Goal: Browse casually: Explore the website without a specific task or goal

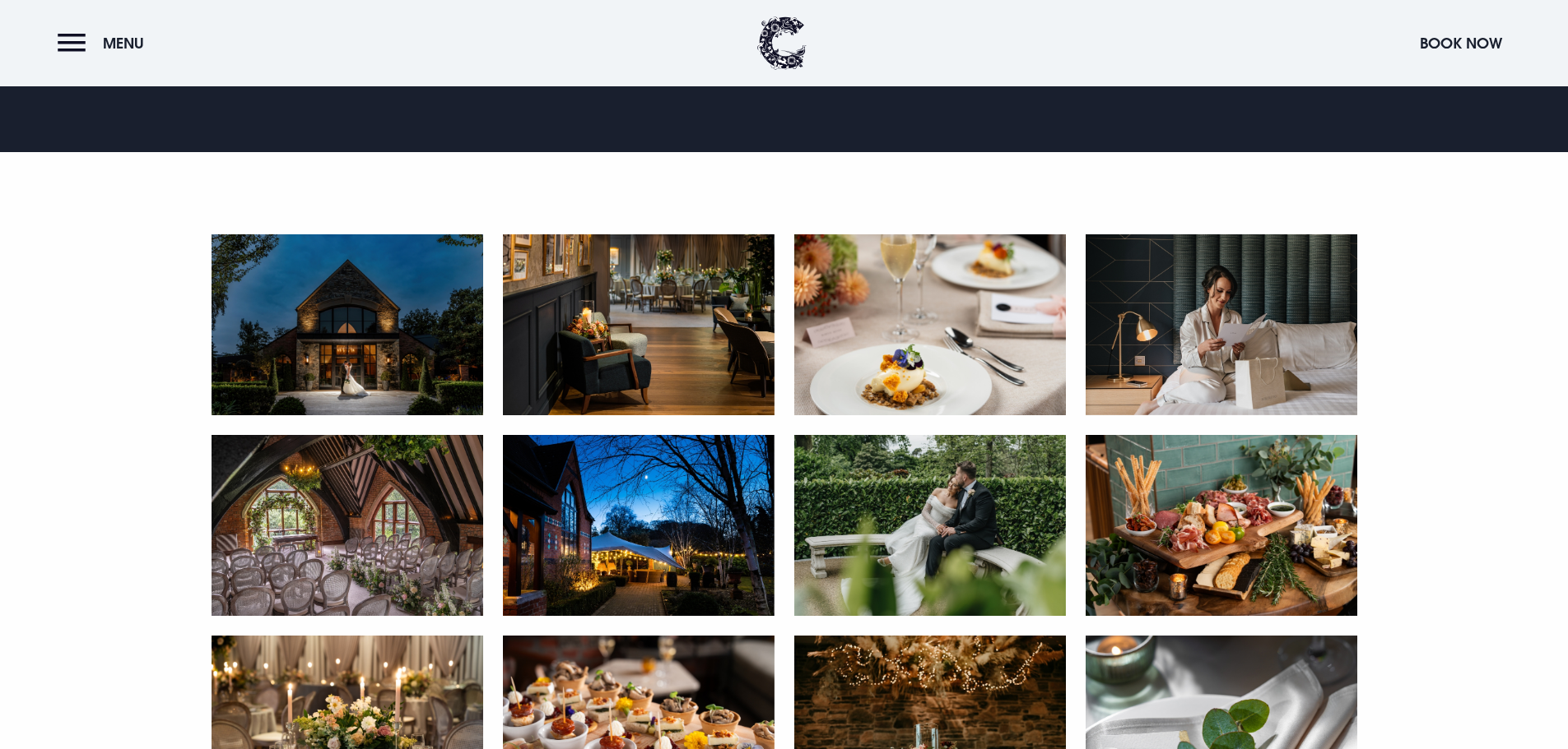
scroll to position [822, 0]
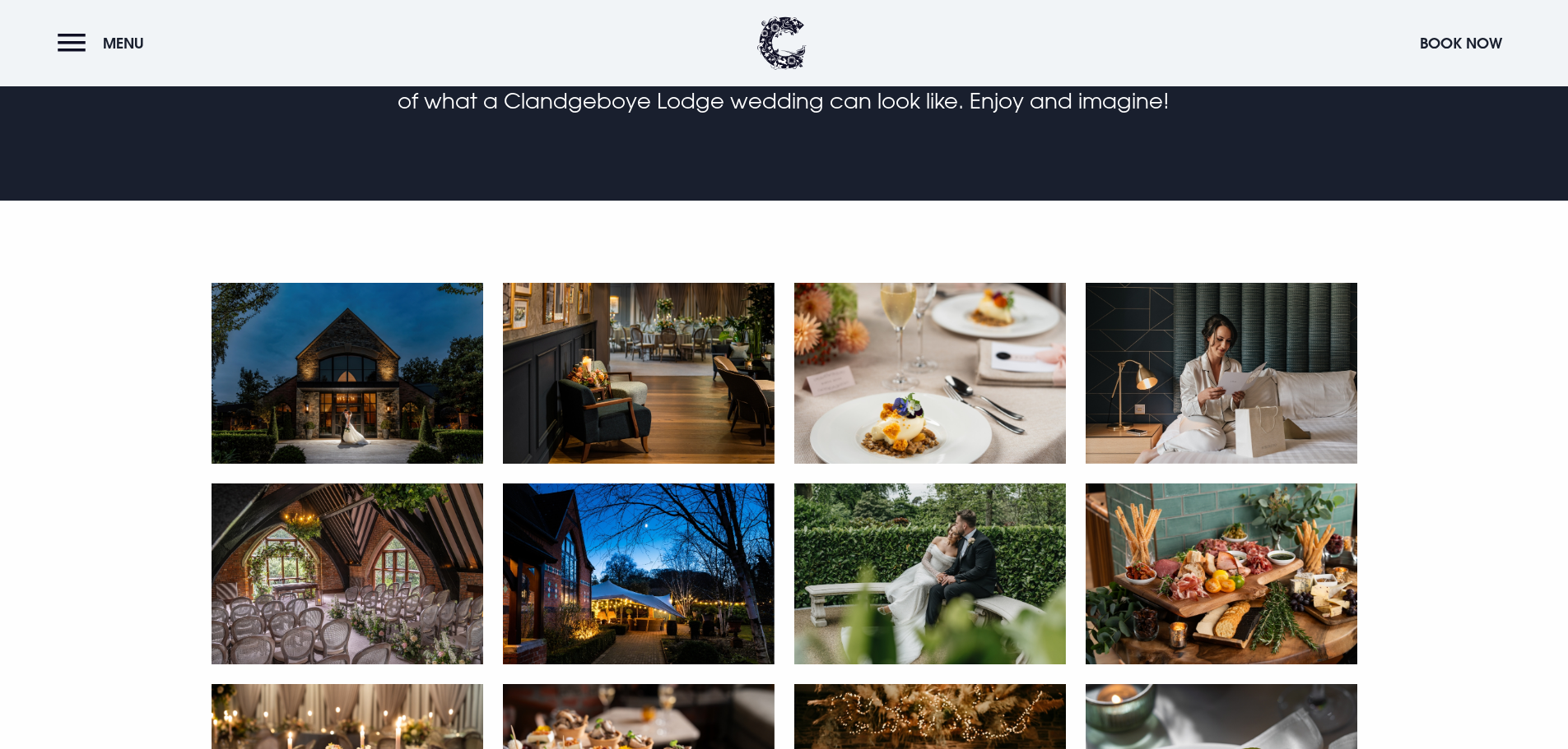
click at [374, 364] on img at bounding box center [347, 373] width 272 height 181
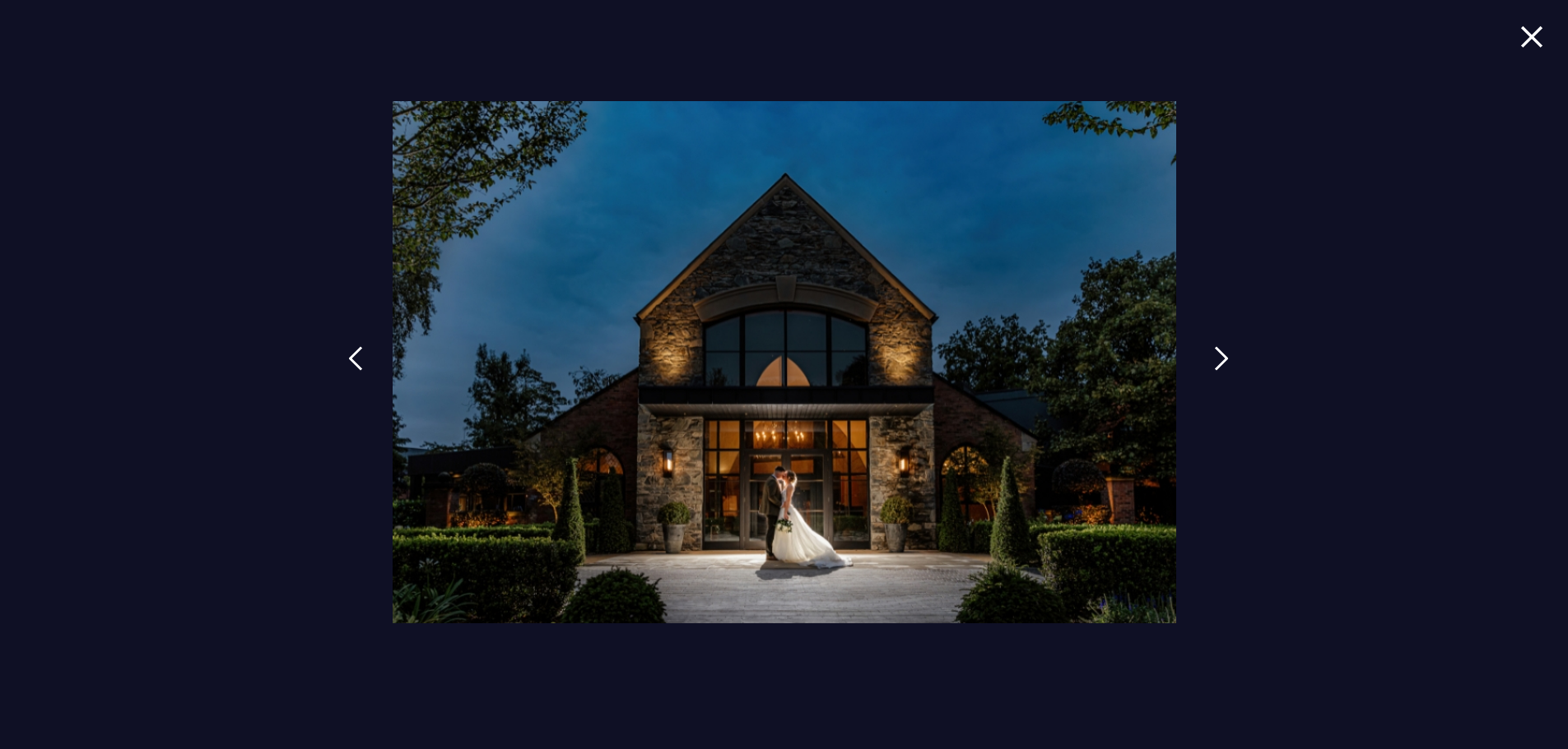
click at [1210, 344] on link at bounding box center [1221, 371] width 41 height 75
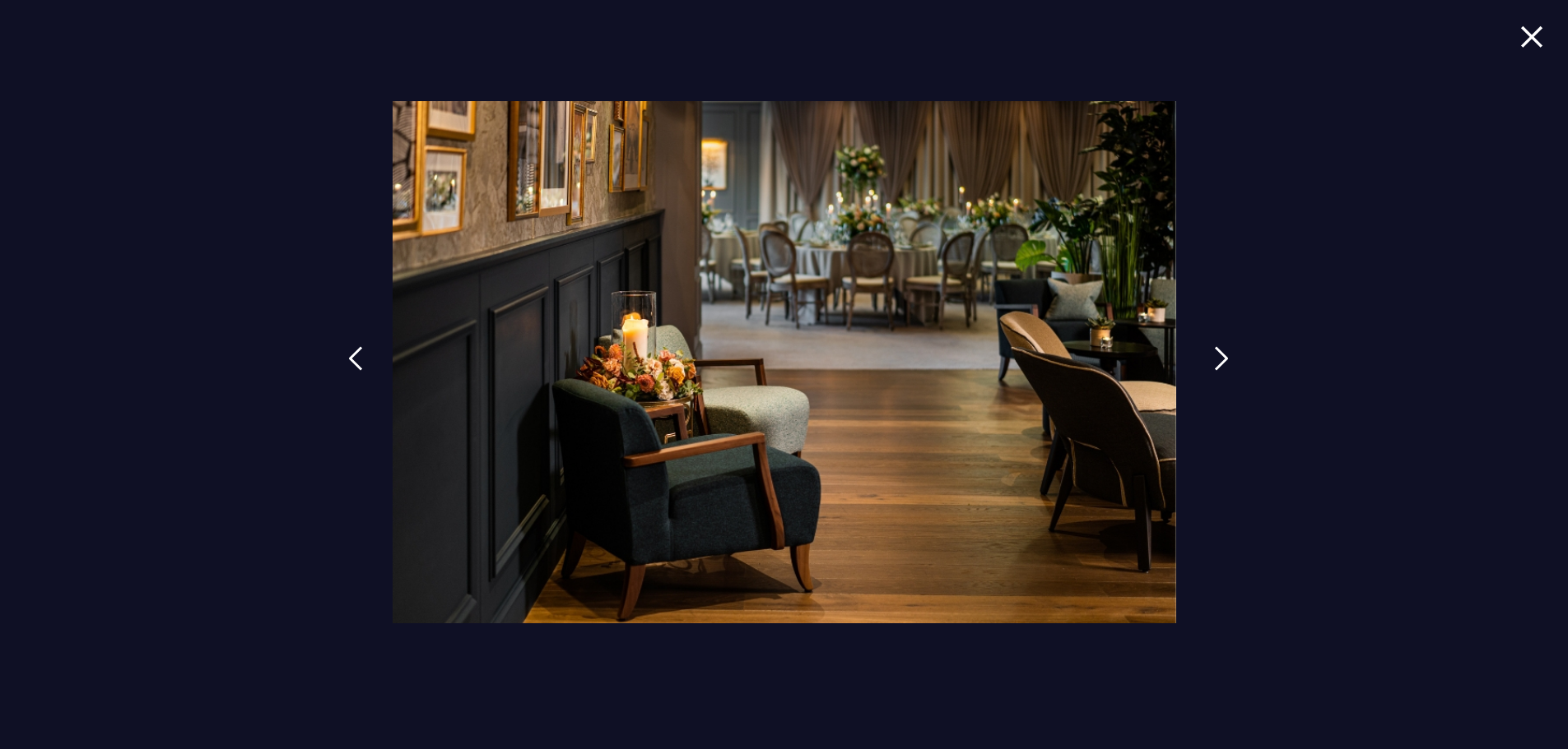
click at [1219, 359] on img at bounding box center [1221, 358] width 15 height 25
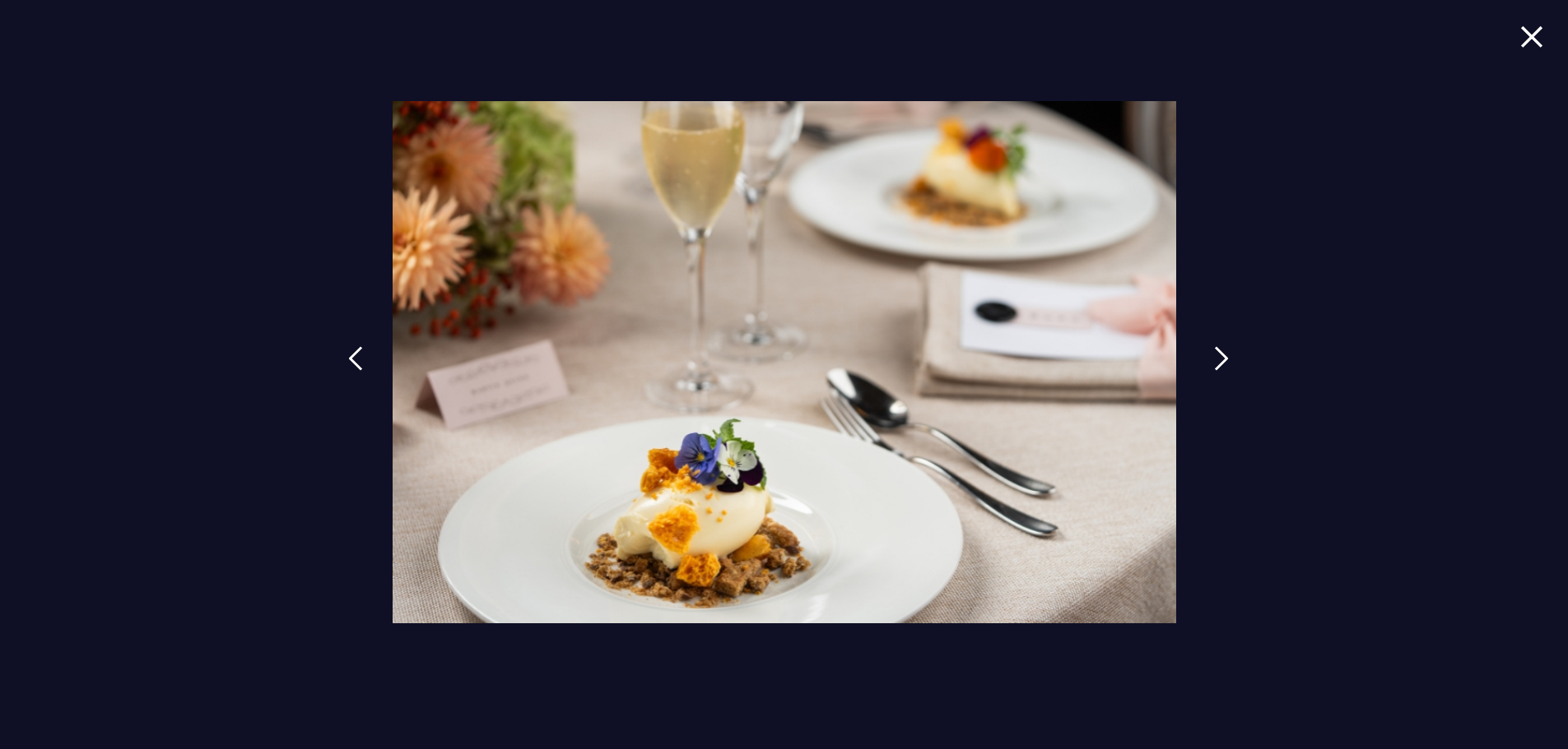
click at [1219, 359] on img at bounding box center [1221, 358] width 15 height 25
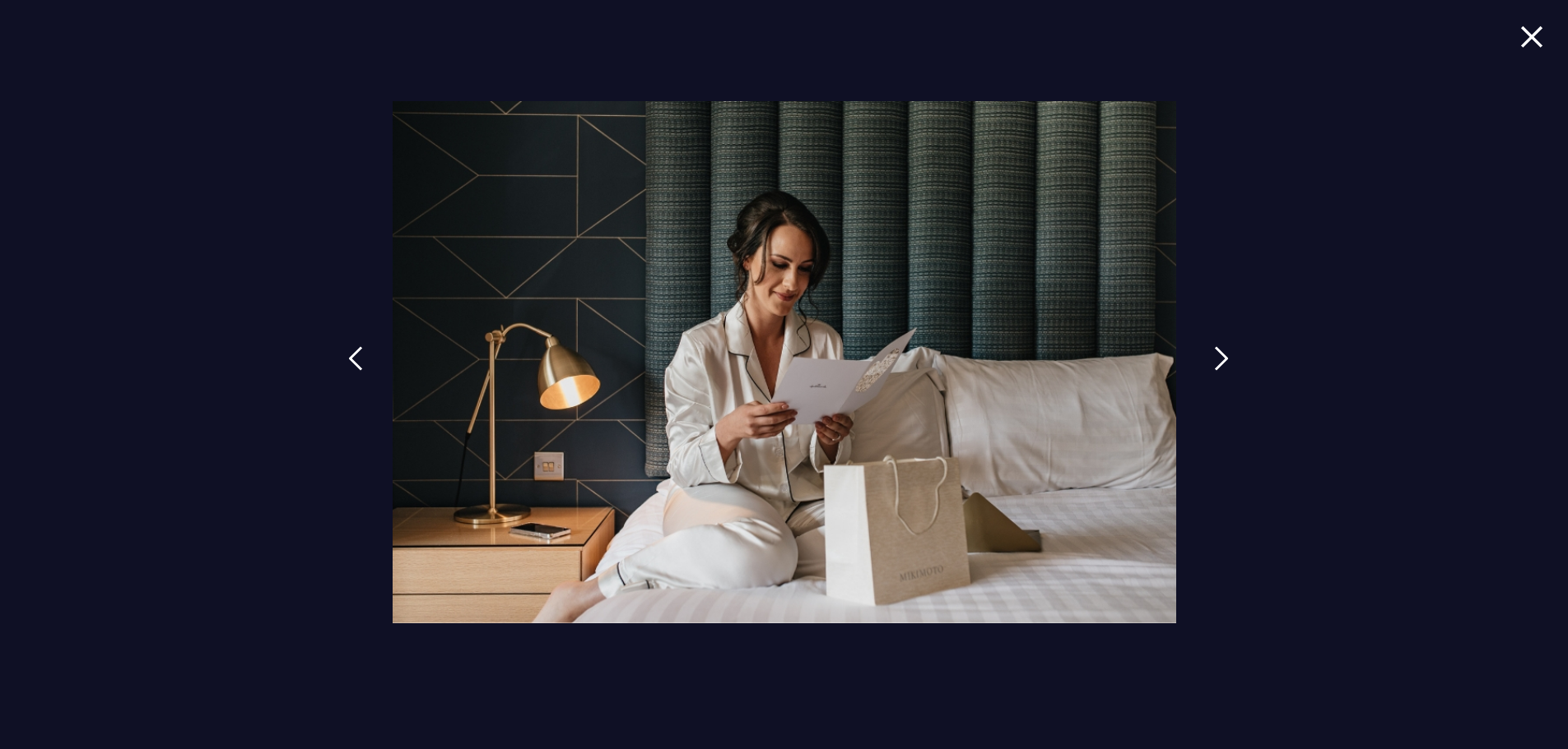
click at [1220, 359] on img at bounding box center [1221, 358] width 15 height 25
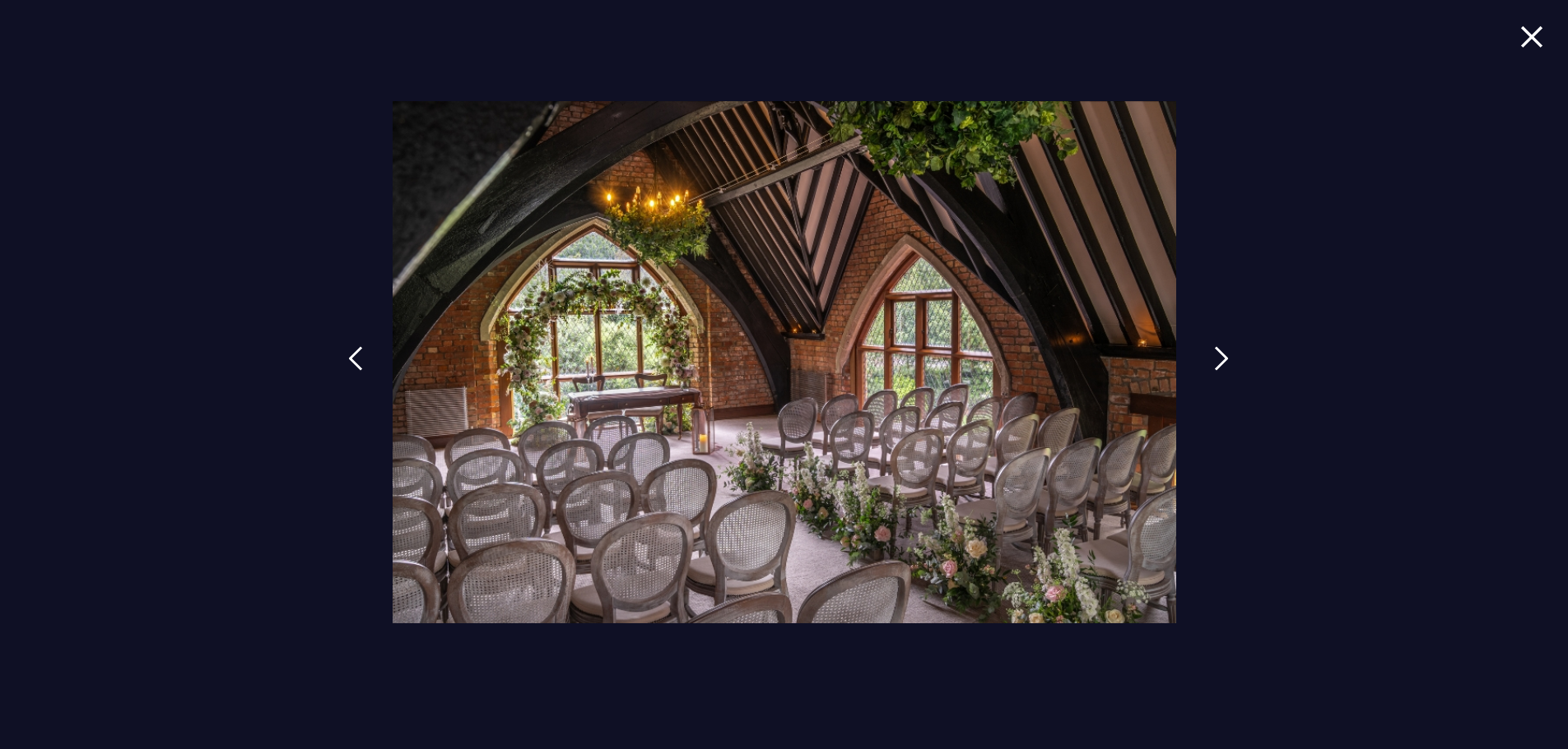
click at [1220, 359] on img at bounding box center [1221, 358] width 15 height 25
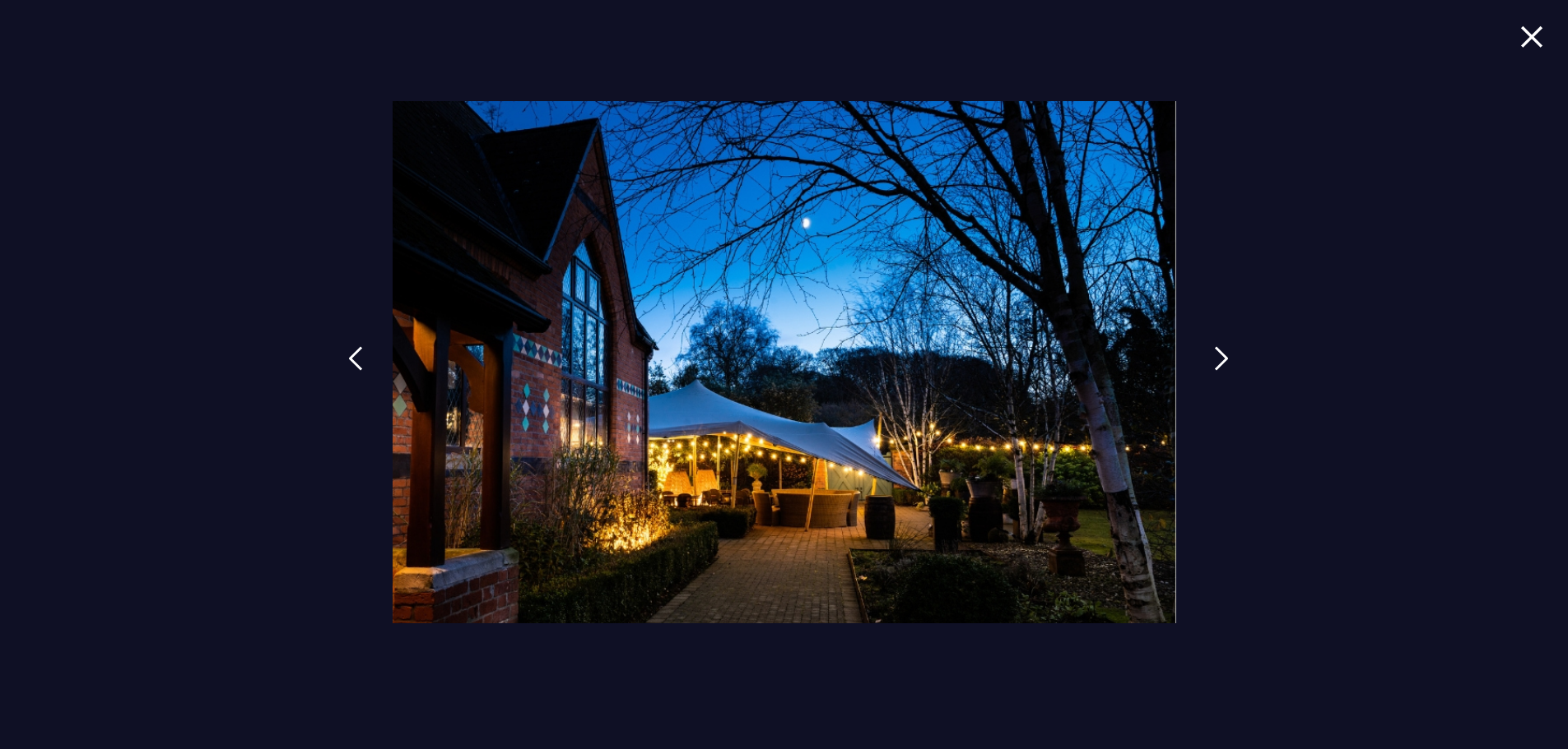
click at [1214, 369] on img at bounding box center [1221, 358] width 15 height 25
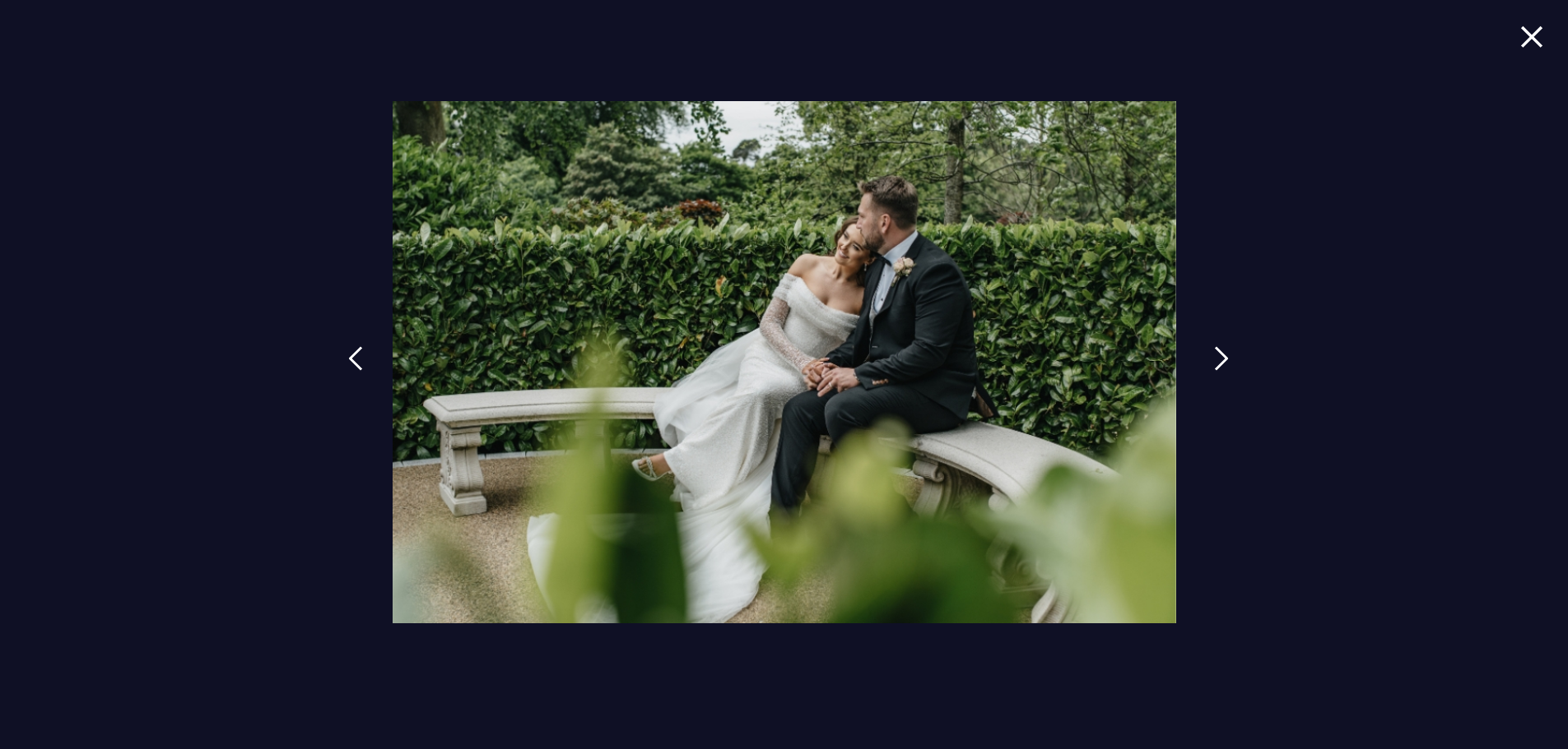
click at [1214, 369] on img at bounding box center [1221, 358] width 15 height 25
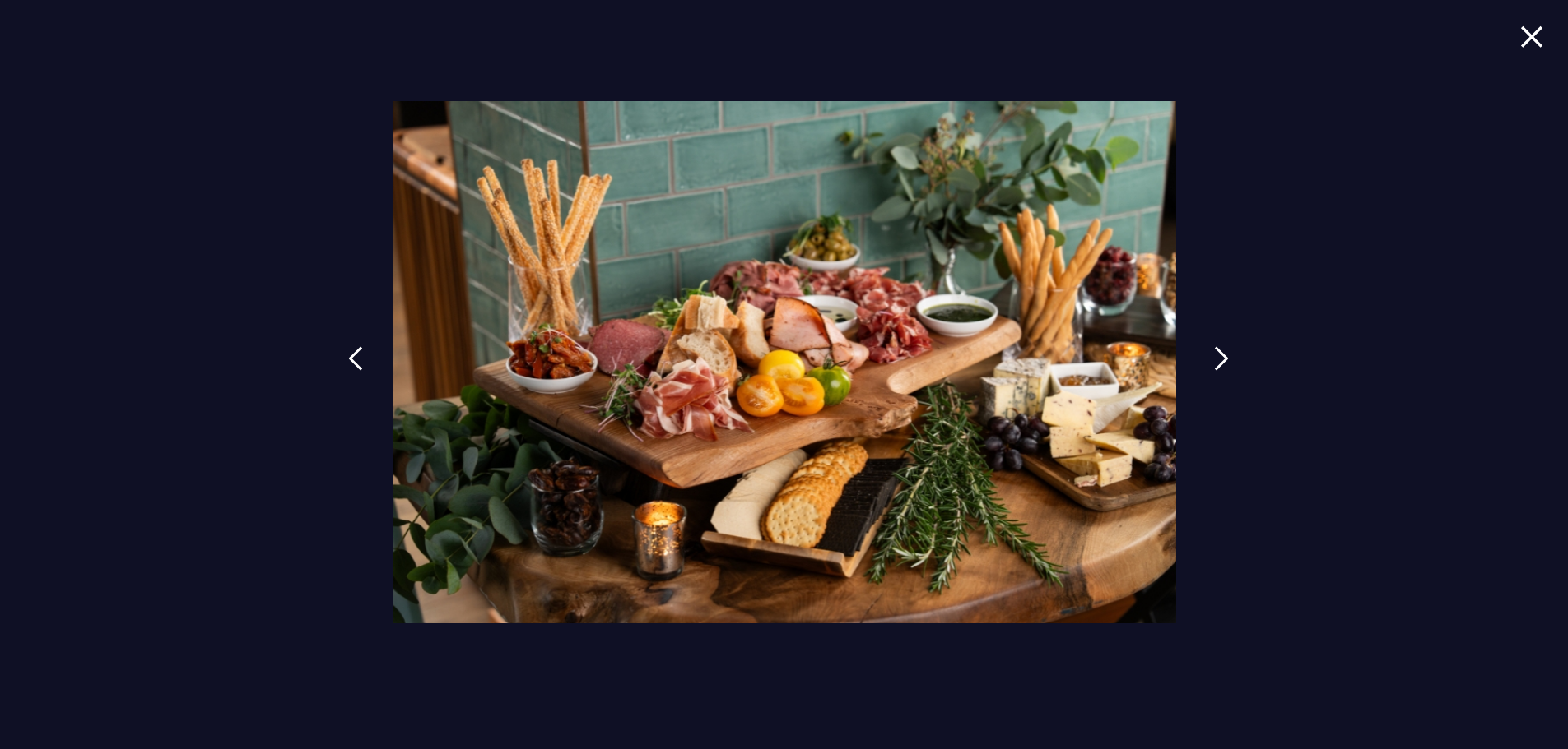
click at [1214, 366] on img at bounding box center [1221, 358] width 15 height 25
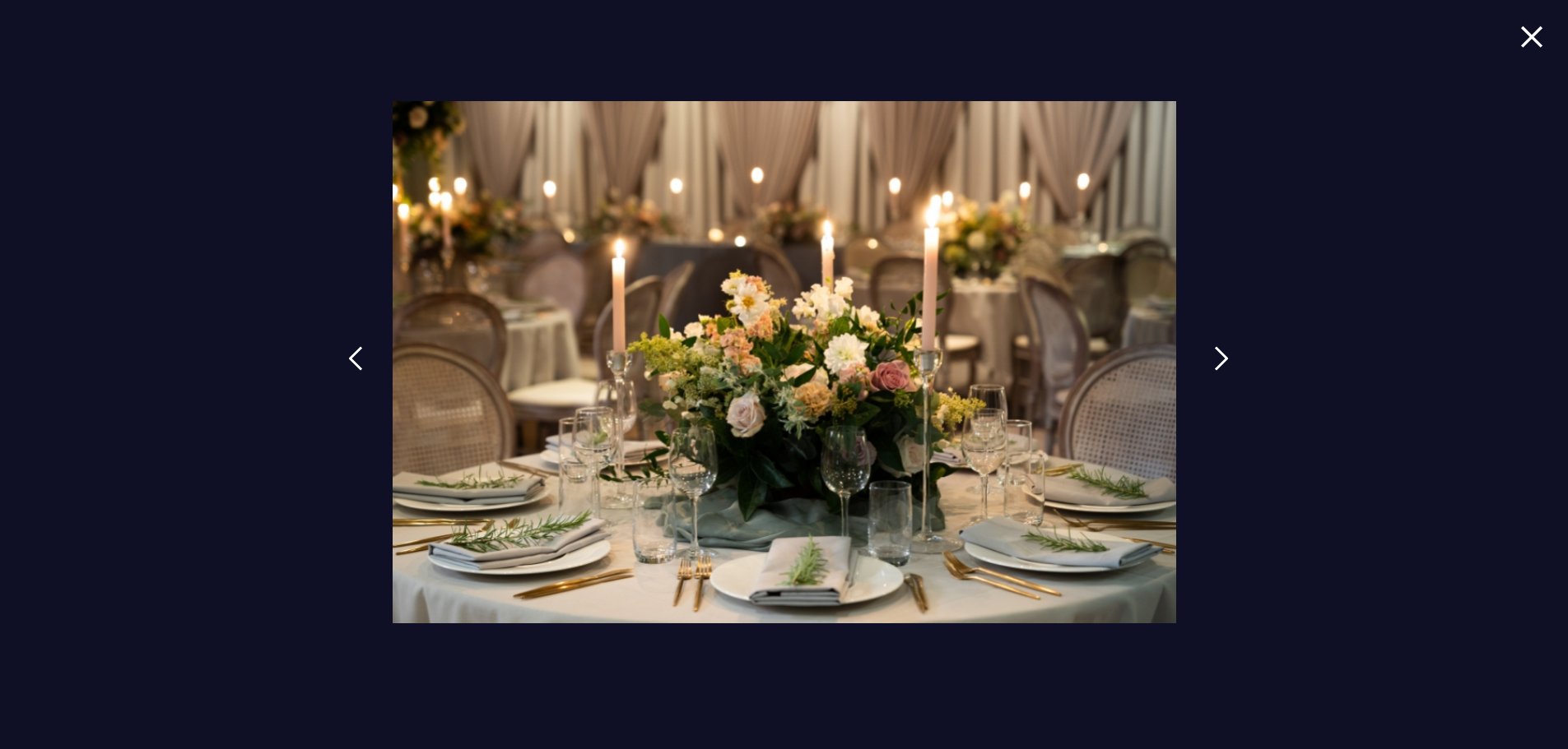
click at [1214, 362] on img at bounding box center [1221, 358] width 15 height 25
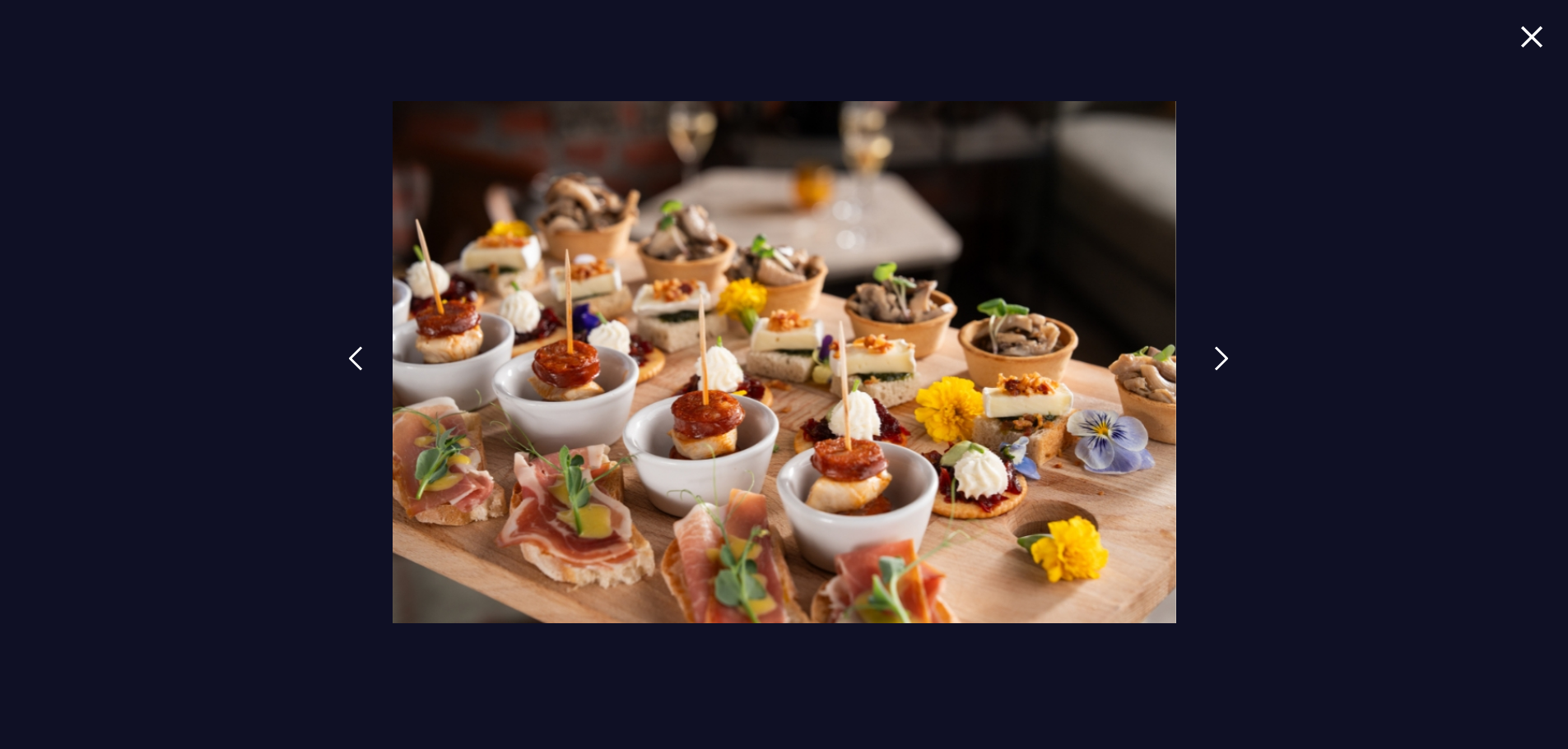
click at [1215, 357] on img at bounding box center [1221, 358] width 15 height 25
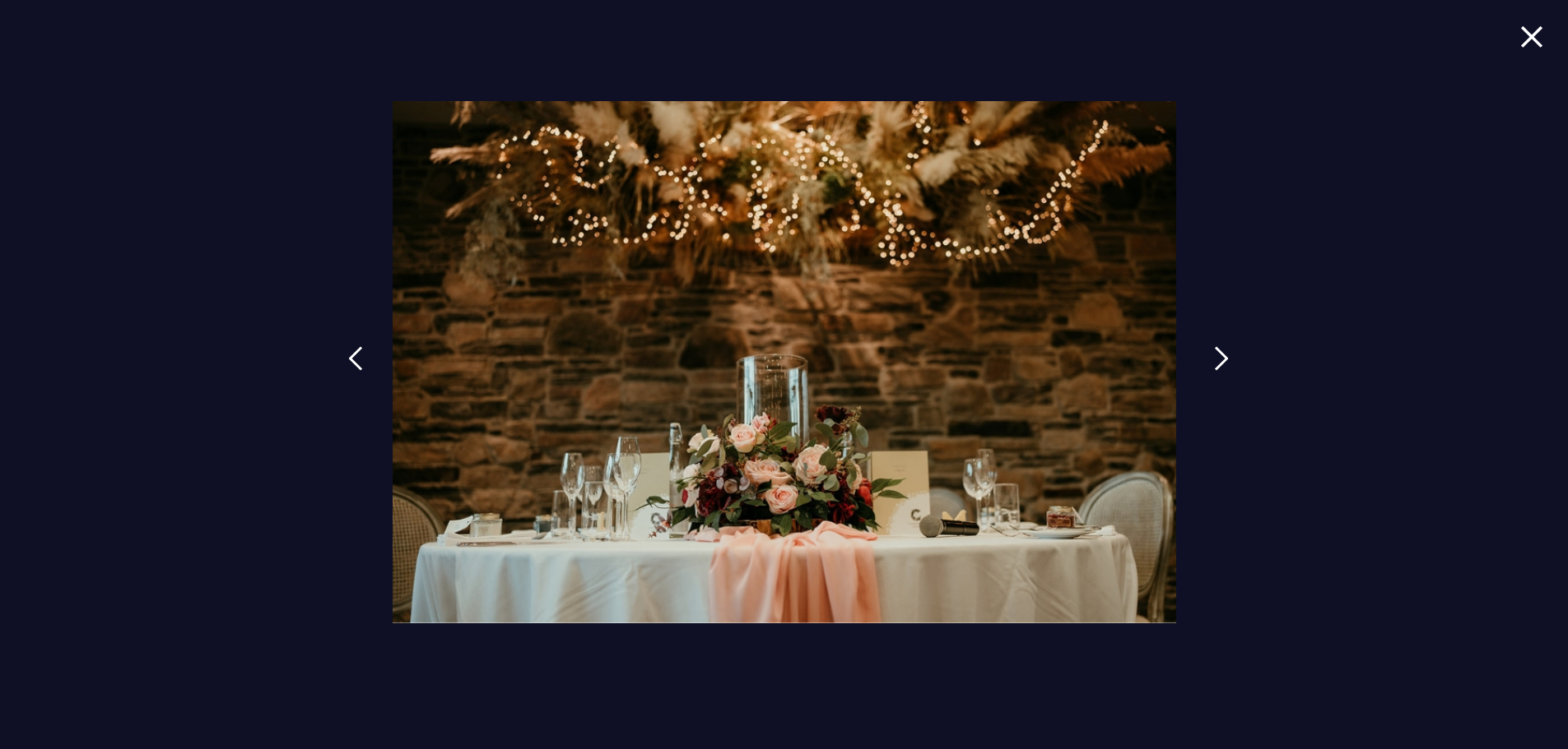
click at [1217, 350] on img at bounding box center [1221, 358] width 15 height 25
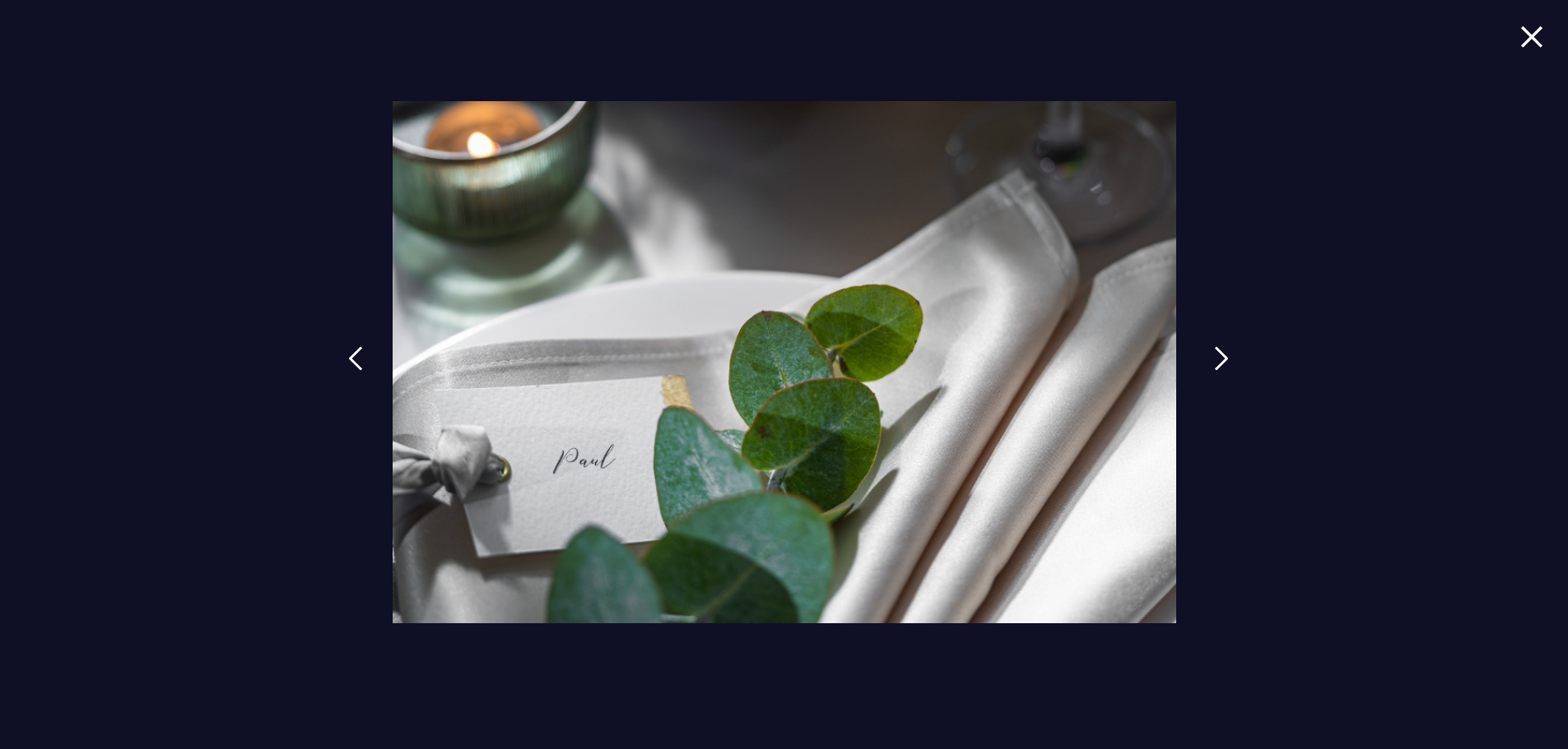
click at [1217, 350] on img at bounding box center [1221, 358] width 15 height 25
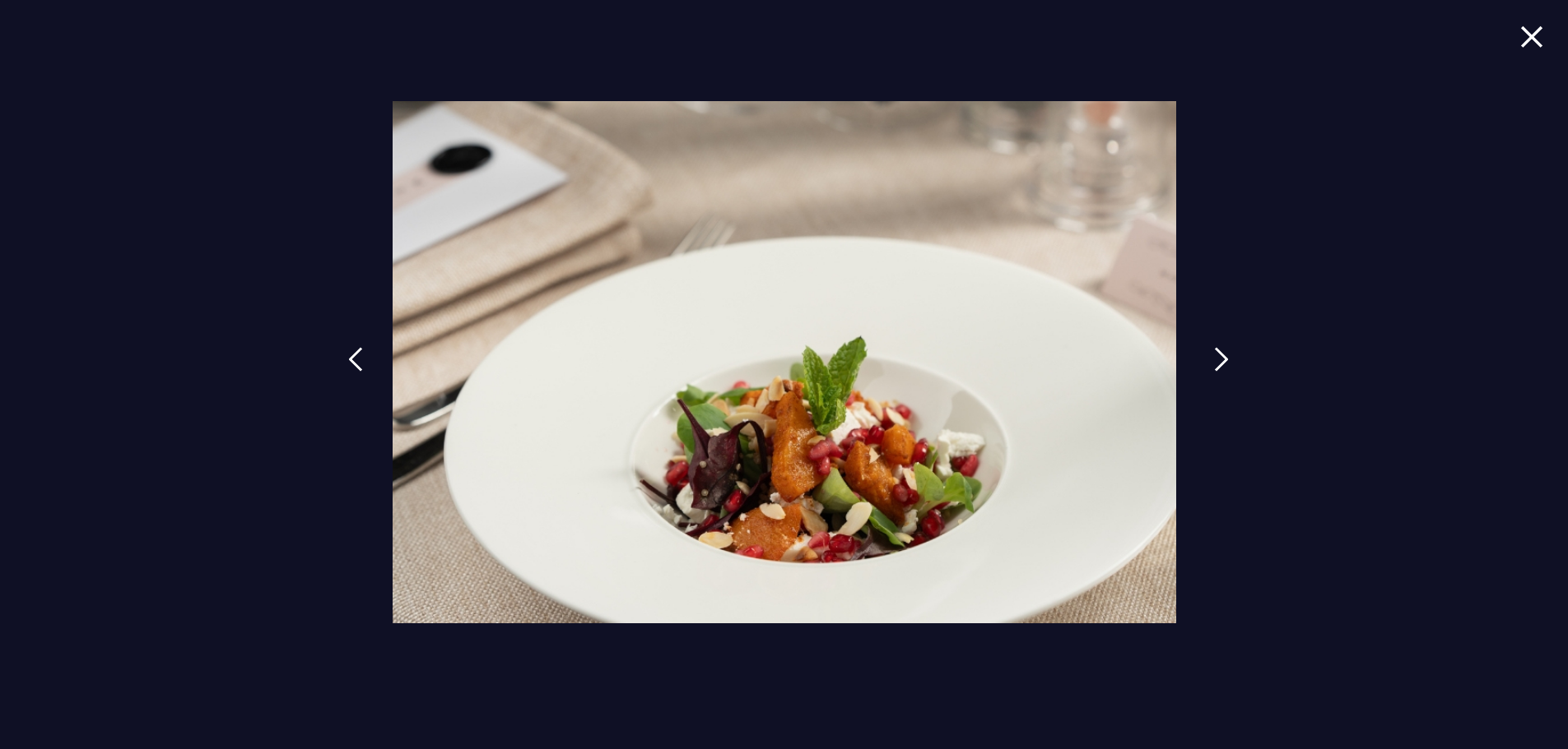
click at [1217, 350] on img at bounding box center [1221, 359] width 15 height 25
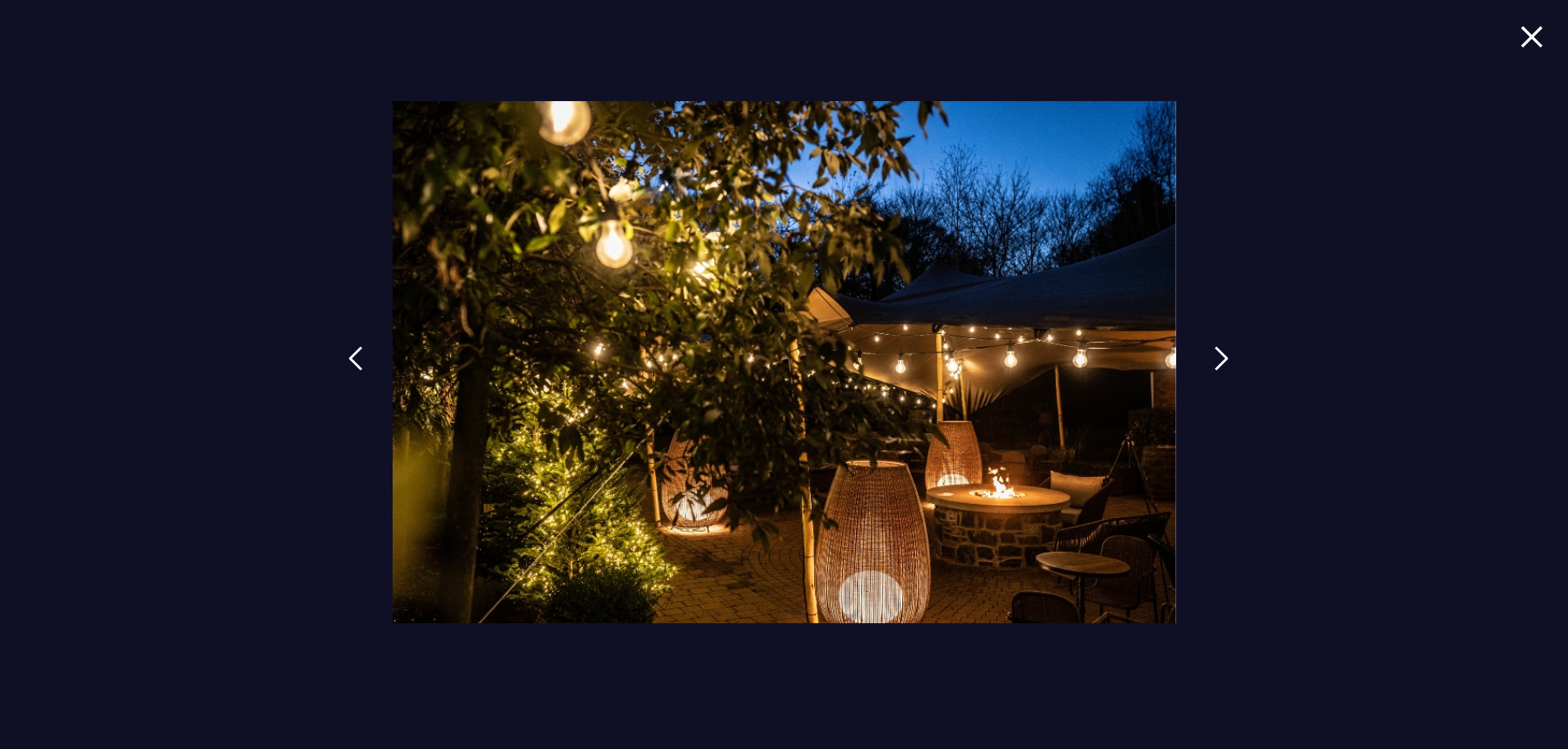
click at [1216, 349] on img at bounding box center [1221, 358] width 15 height 25
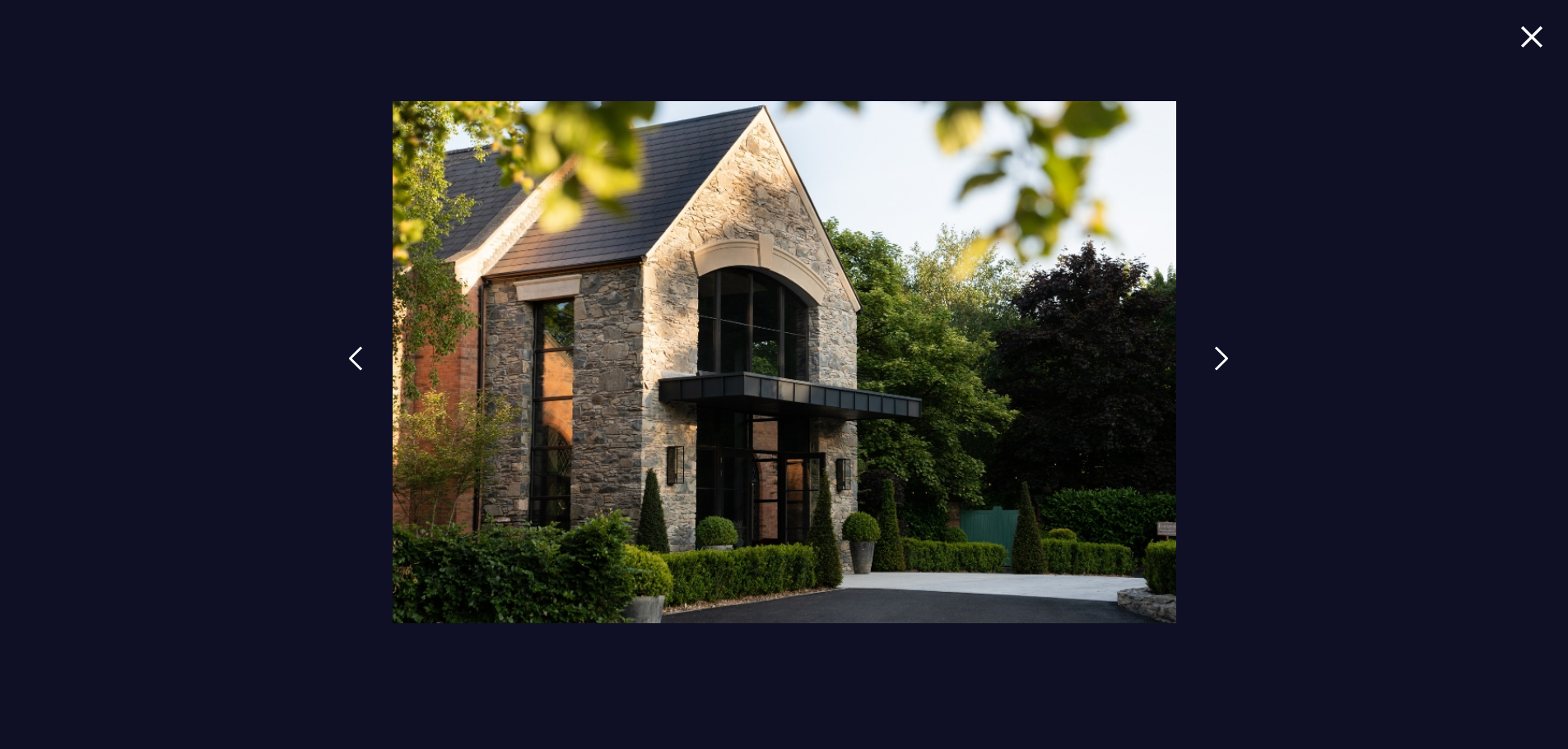
click at [1216, 348] on img at bounding box center [1221, 358] width 15 height 25
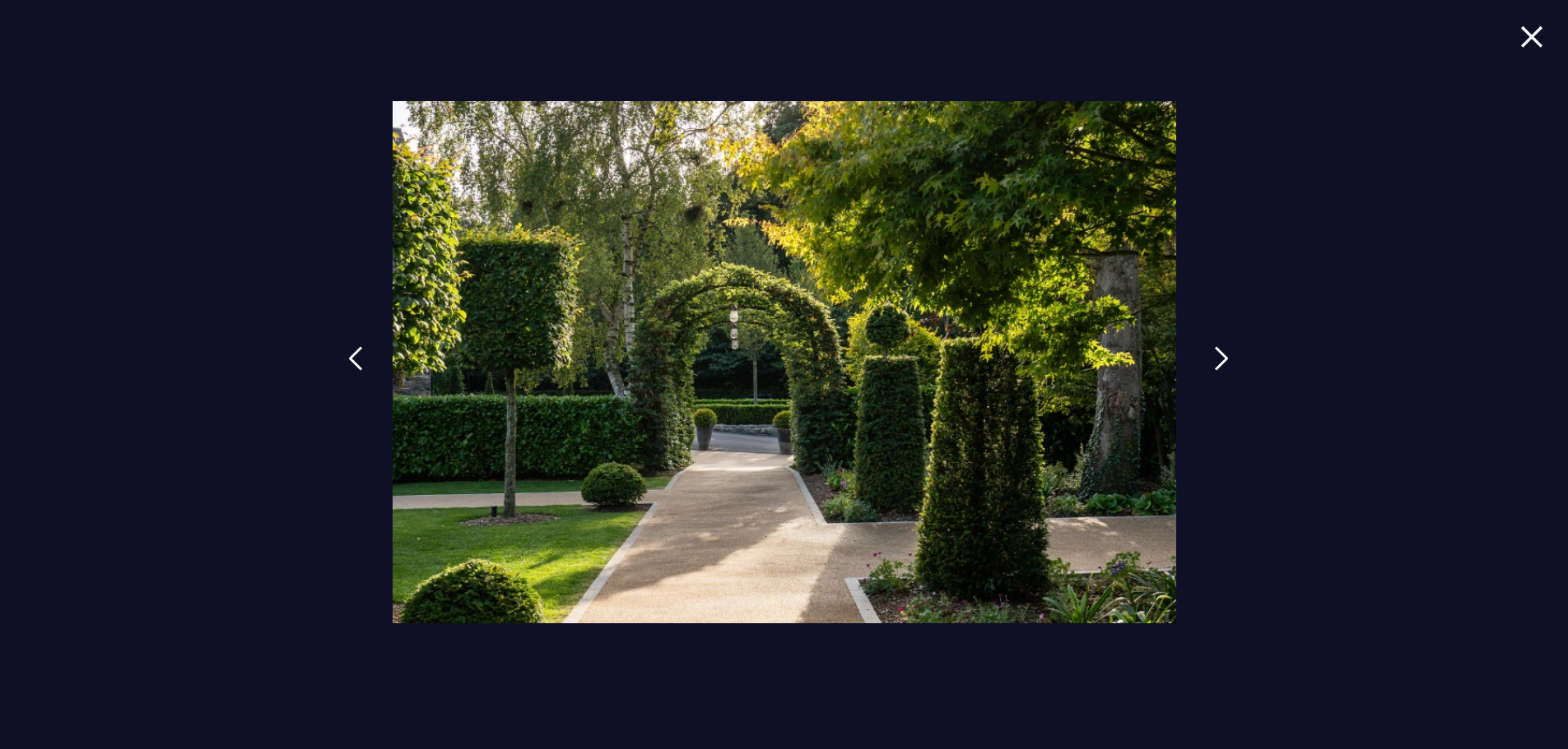
click at [1216, 347] on img at bounding box center [1221, 358] width 15 height 25
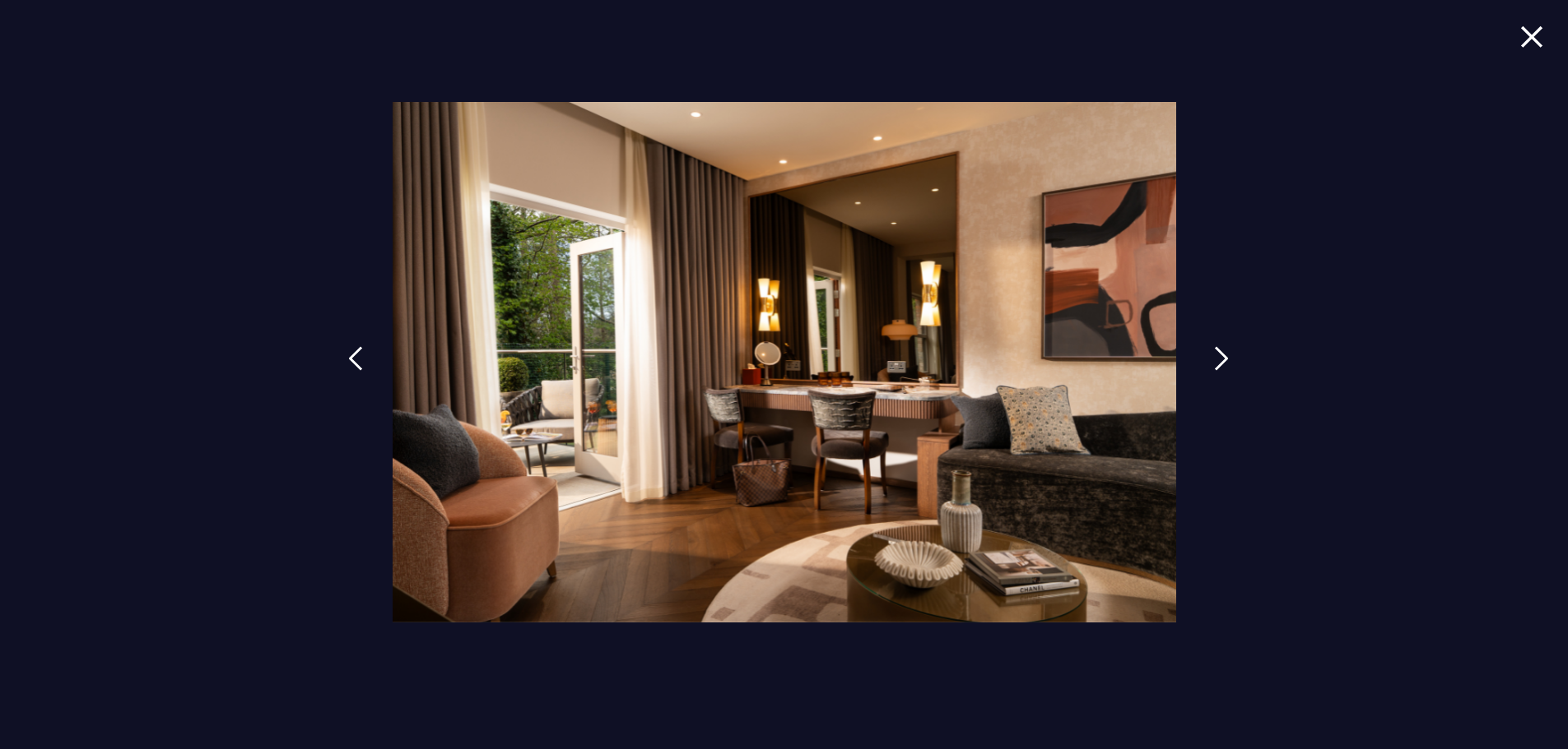
click at [1216, 346] on img at bounding box center [1221, 358] width 15 height 25
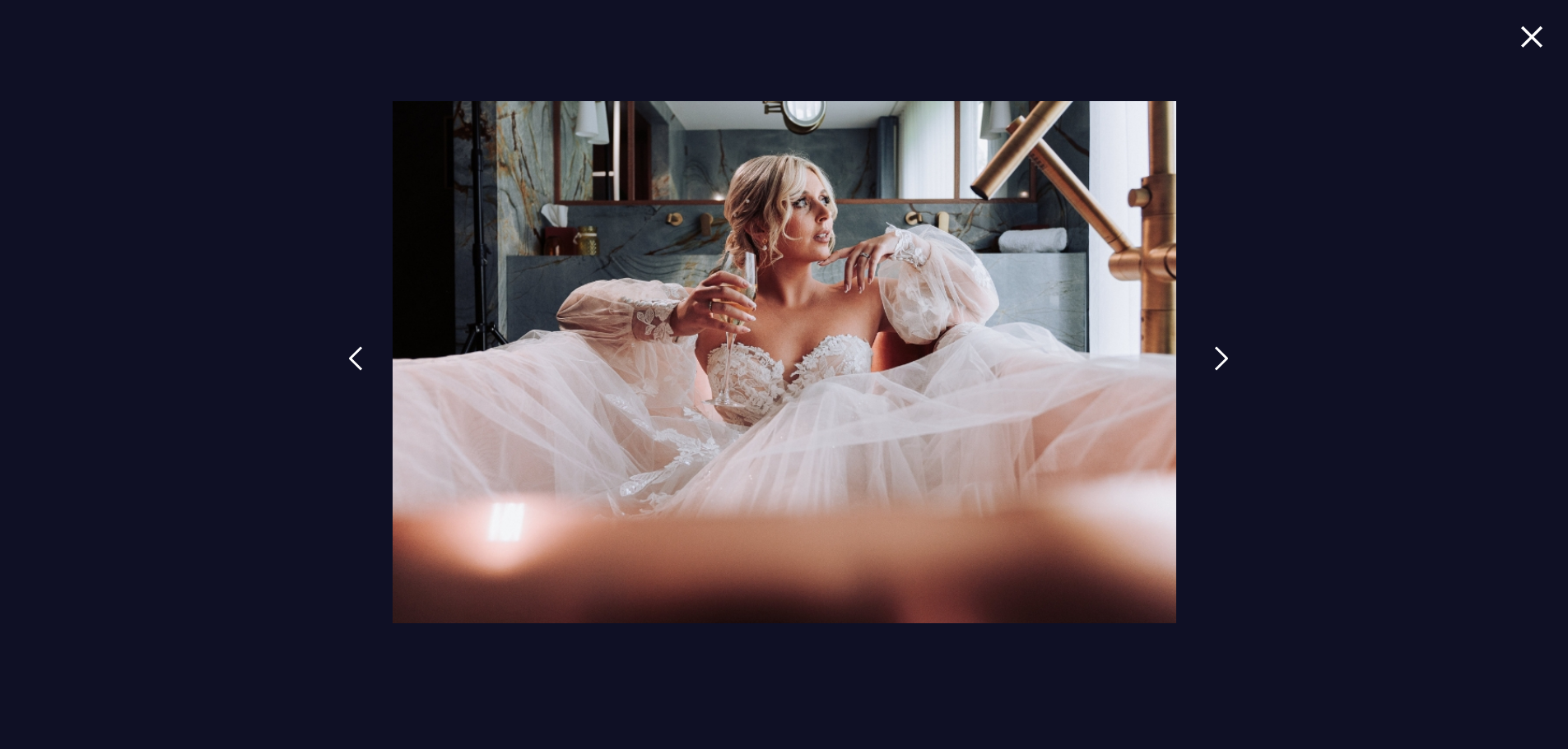
click at [1216, 345] on link at bounding box center [1221, 371] width 41 height 75
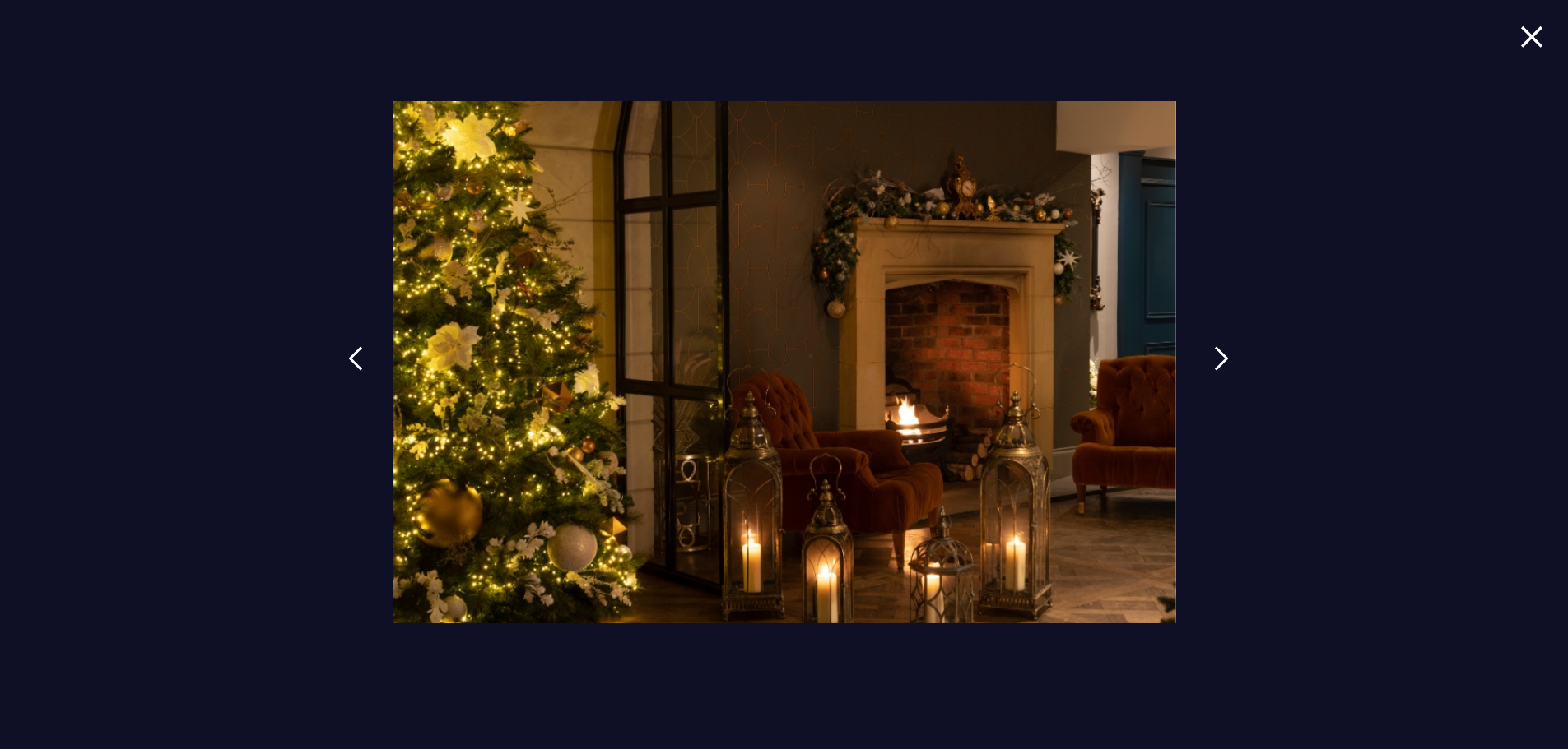
click at [1208, 363] on link at bounding box center [1221, 371] width 41 height 75
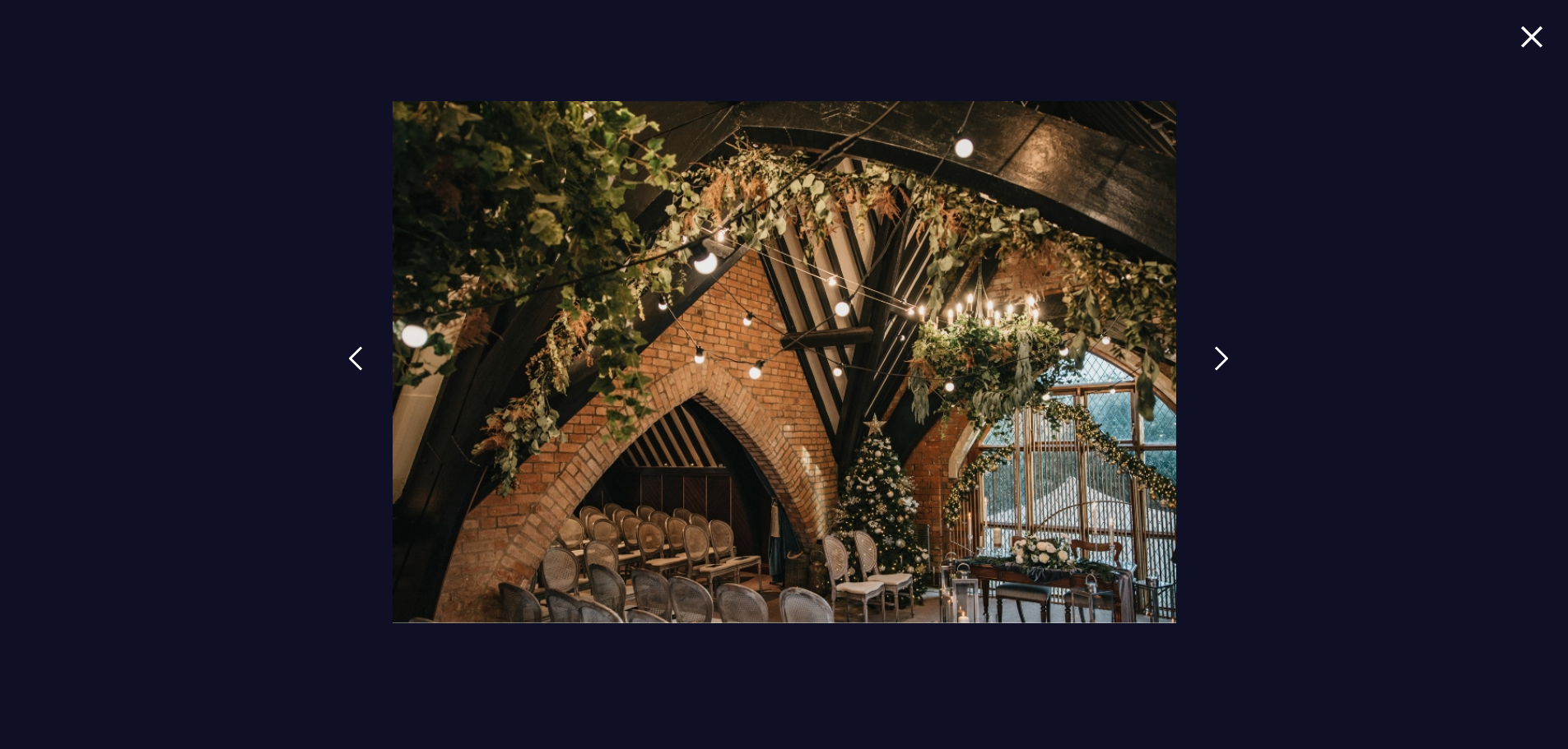
click at [1208, 363] on link at bounding box center [1221, 371] width 41 height 75
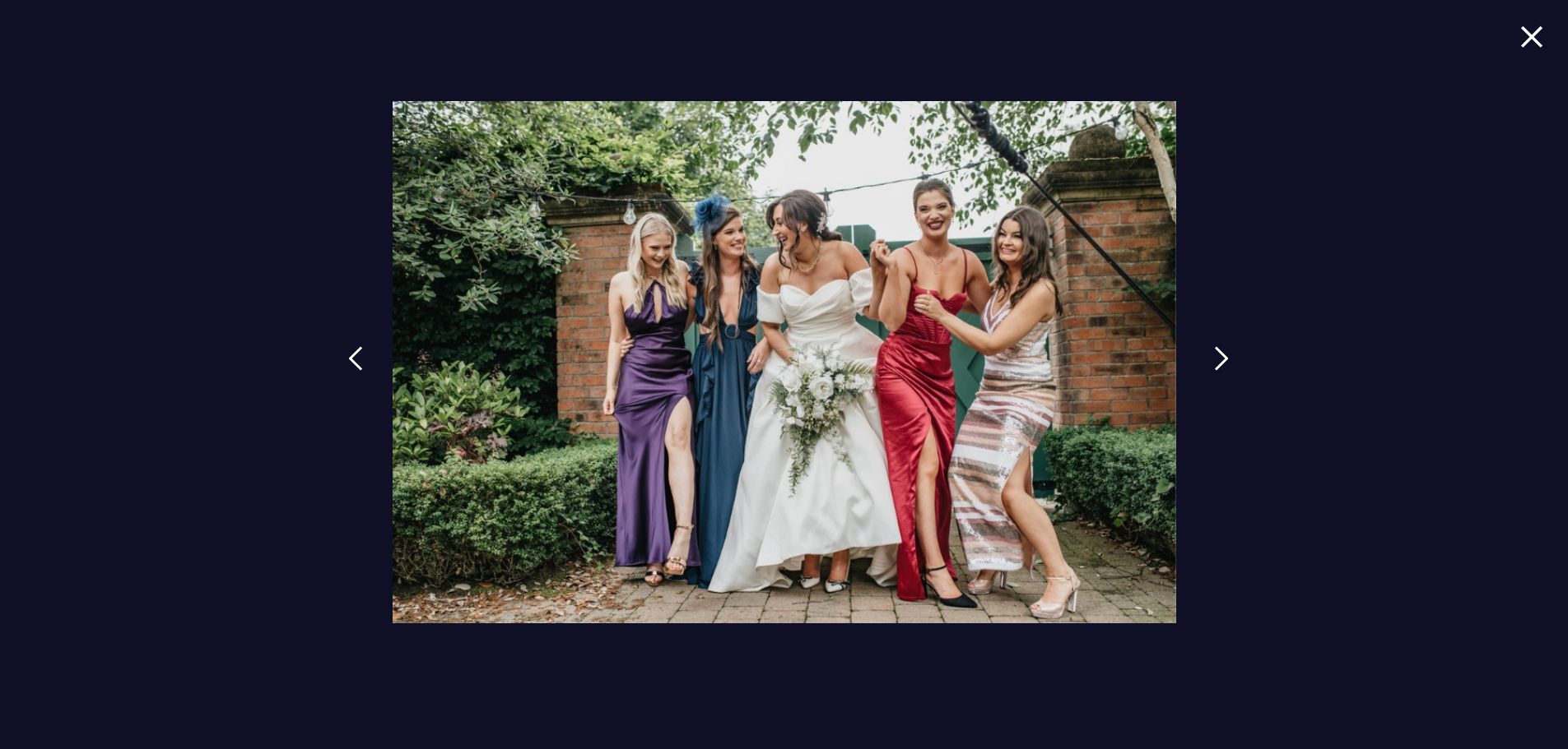
click at [1212, 360] on link at bounding box center [1221, 371] width 41 height 75
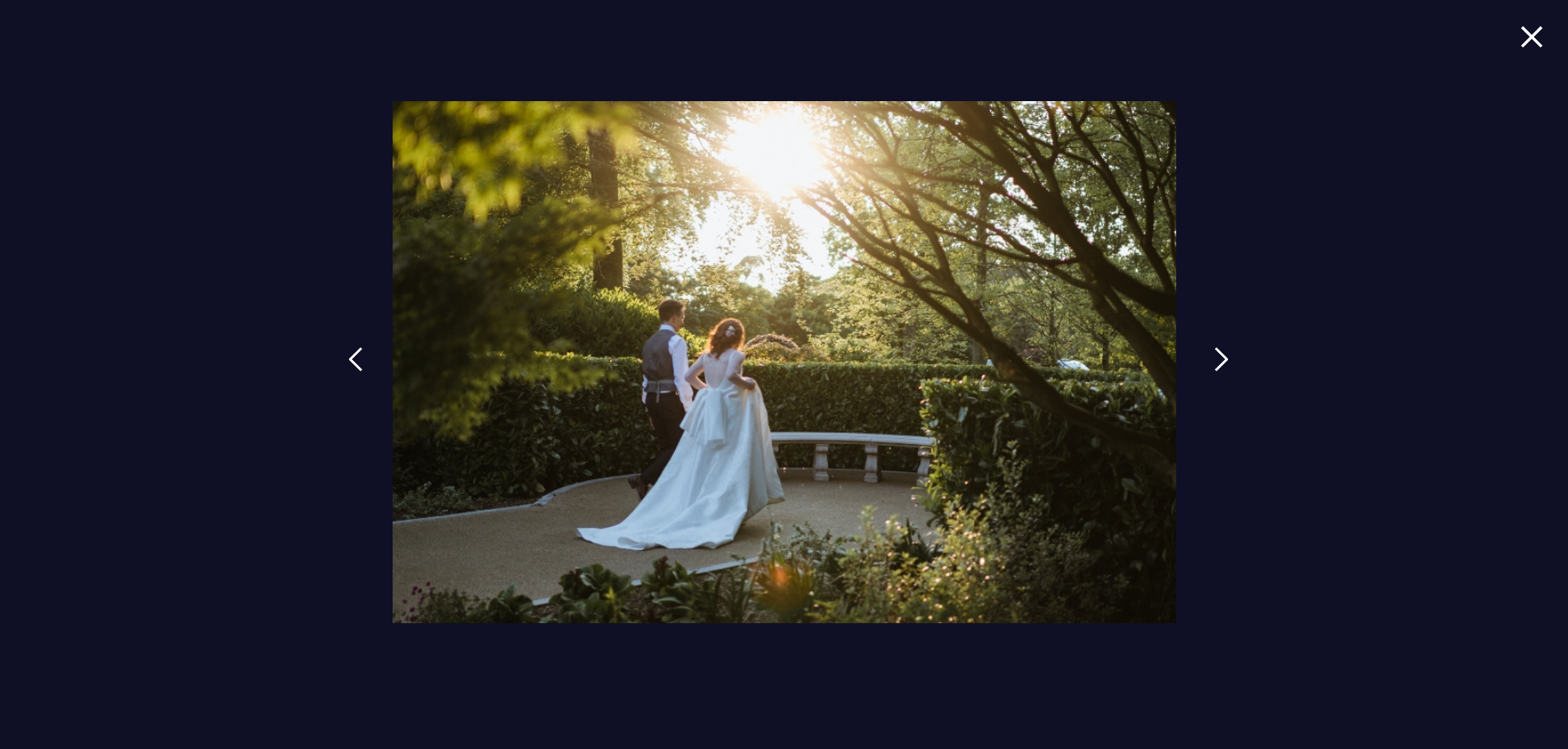
click at [1212, 359] on link at bounding box center [1221, 372] width 41 height 75
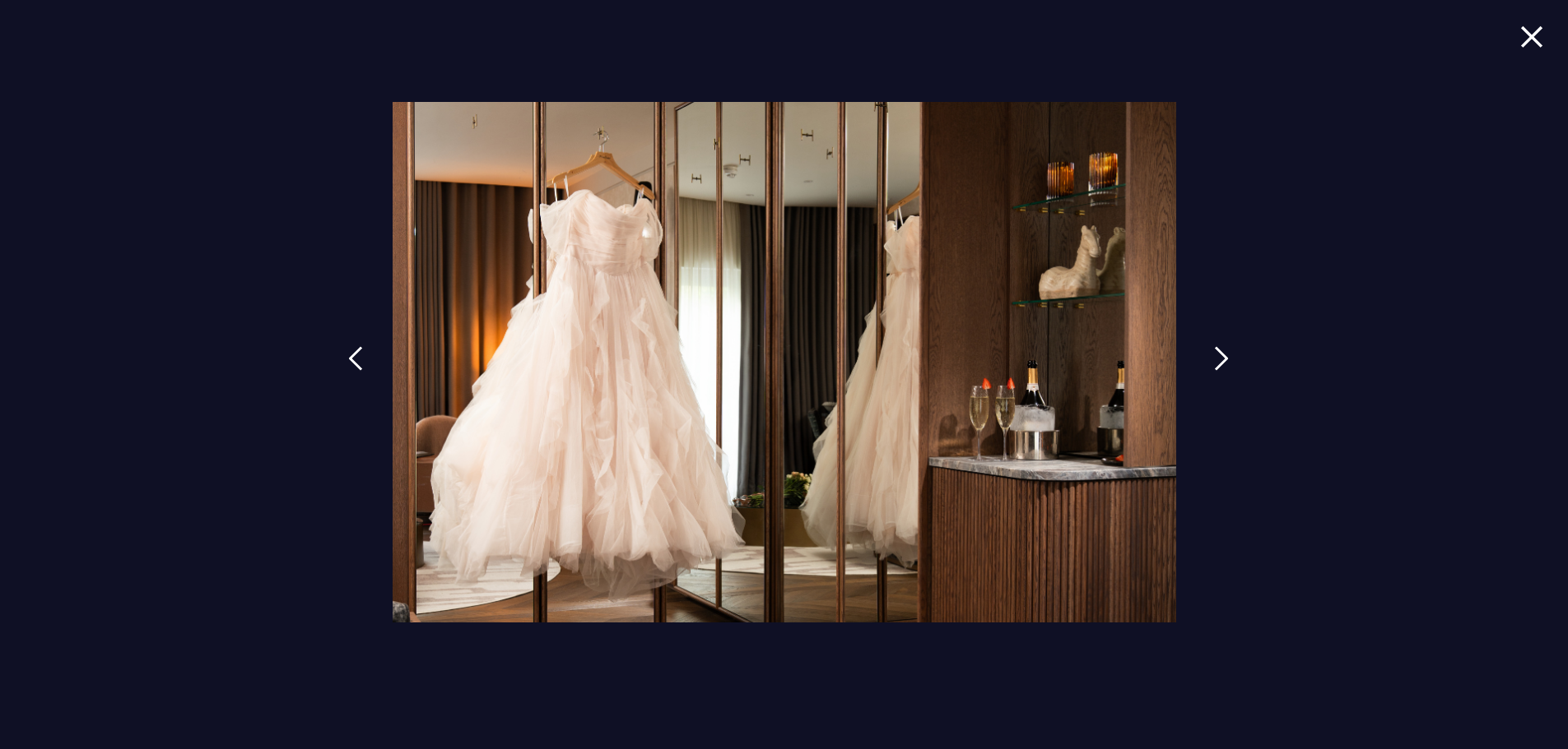
click at [1212, 357] on link at bounding box center [1221, 371] width 41 height 75
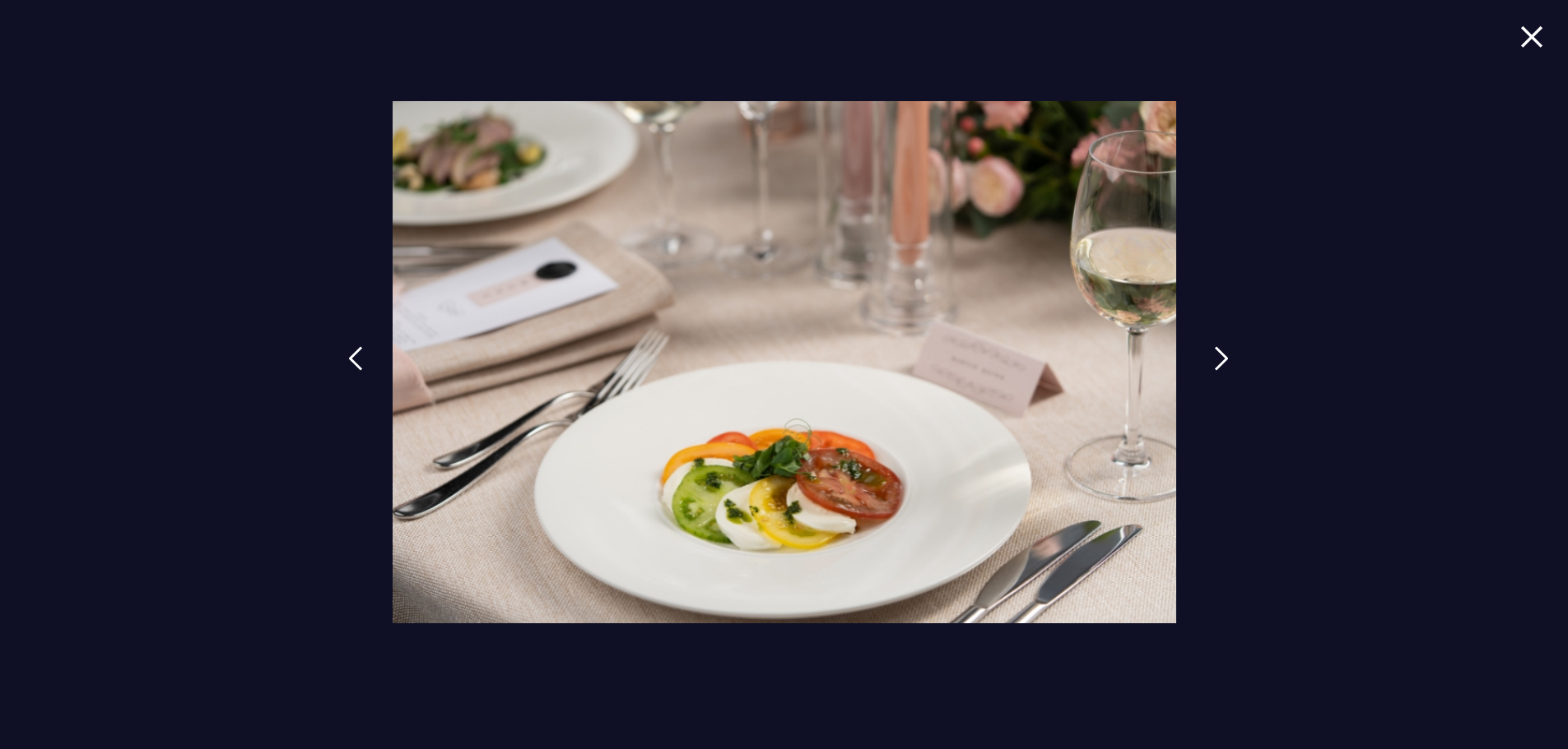
click at [1212, 356] on link at bounding box center [1221, 371] width 41 height 75
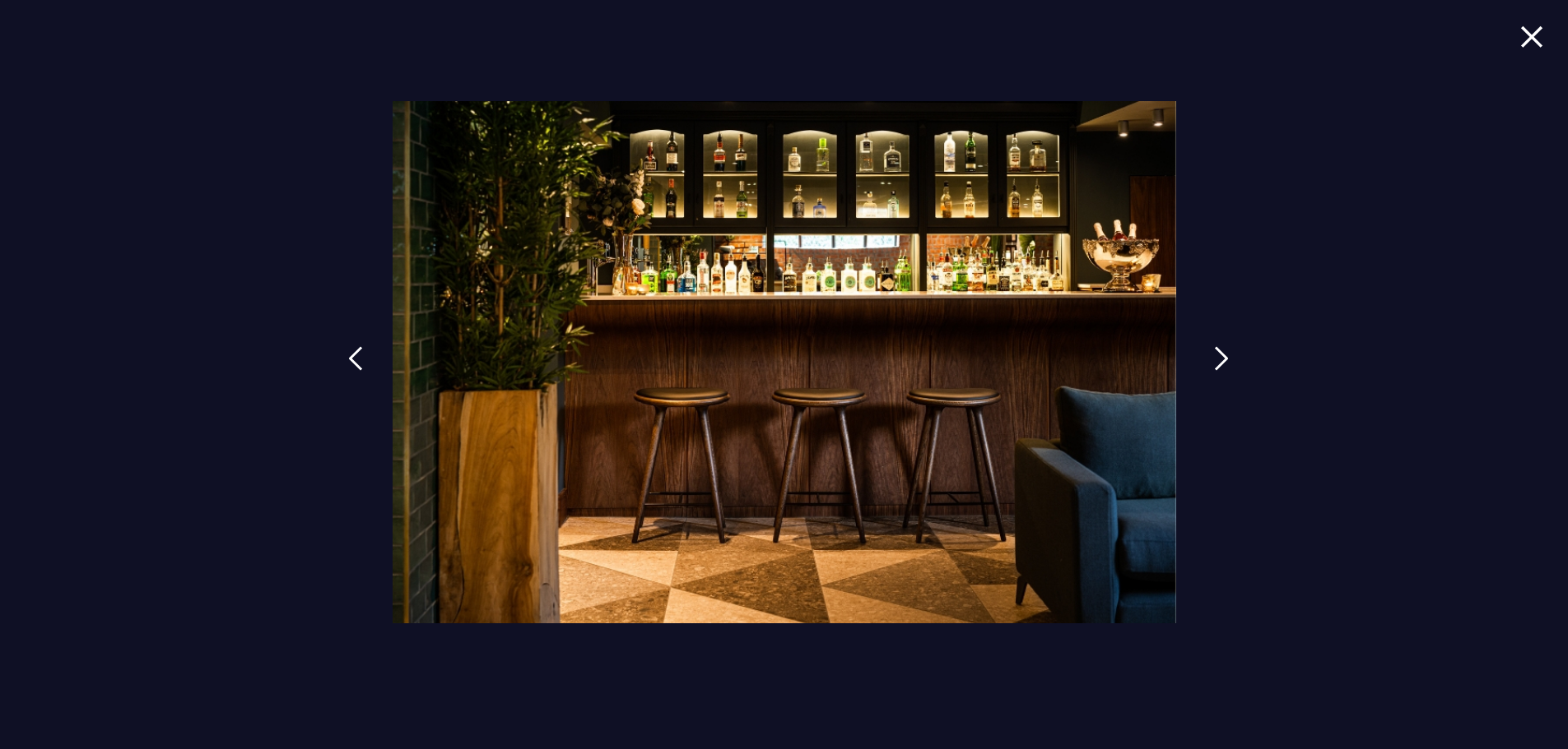
click at [1213, 358] on link at bounding box center [1221, 371] width 41 height 75
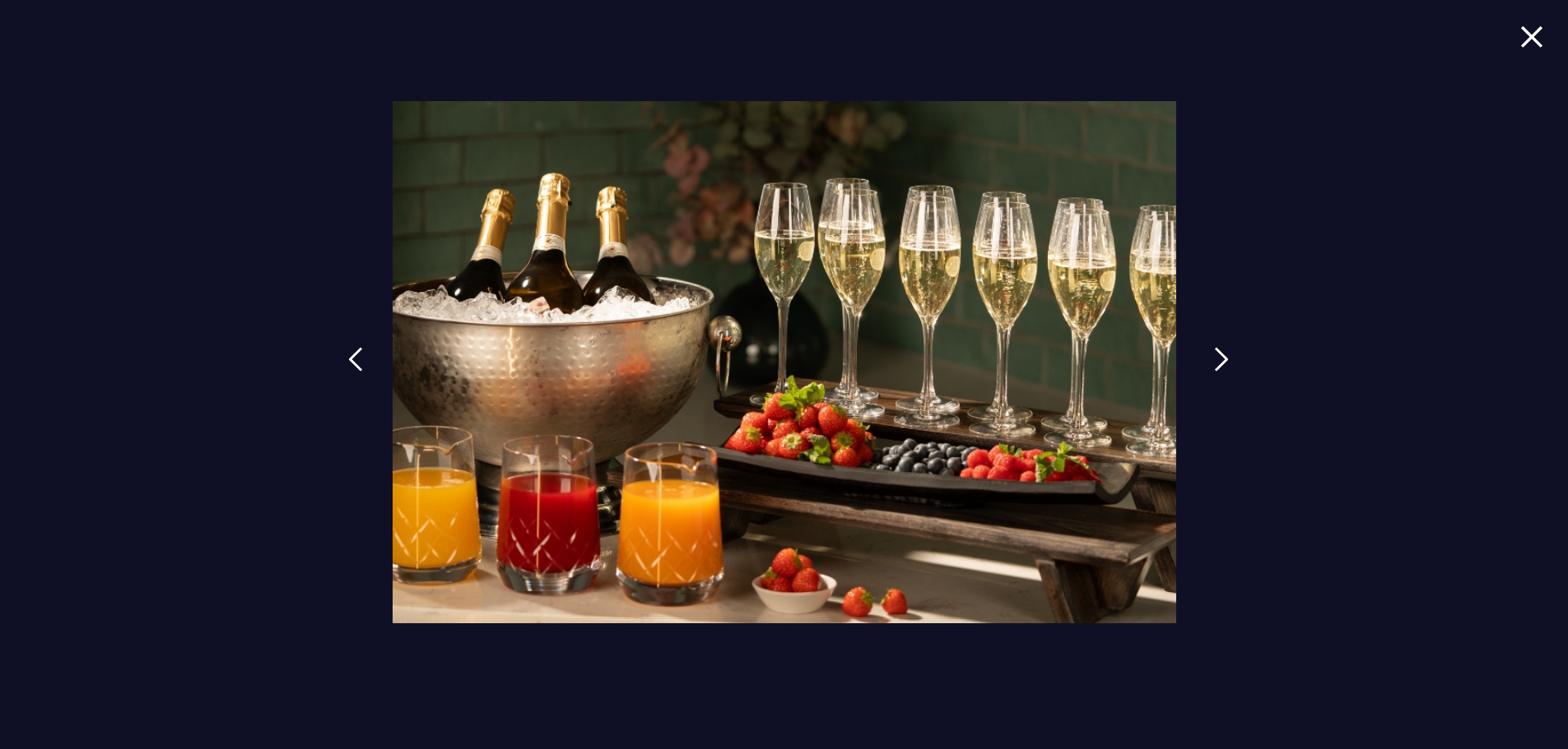
click at [1213, 358] on link at bounding box center [1221, 372] width 41 height 75
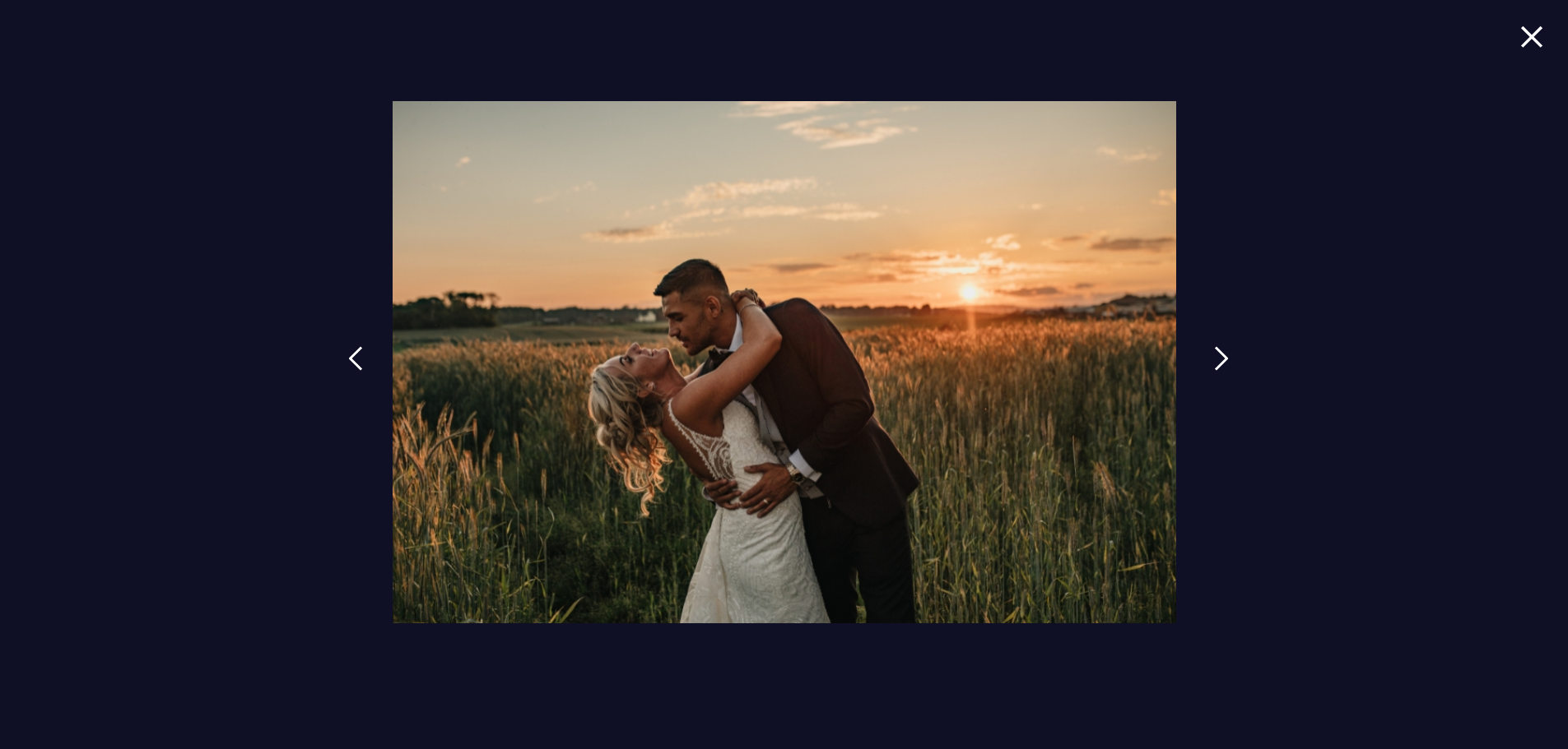
click at [1214, 359] on img at bounding box center [1221, 358] width 15 height 25
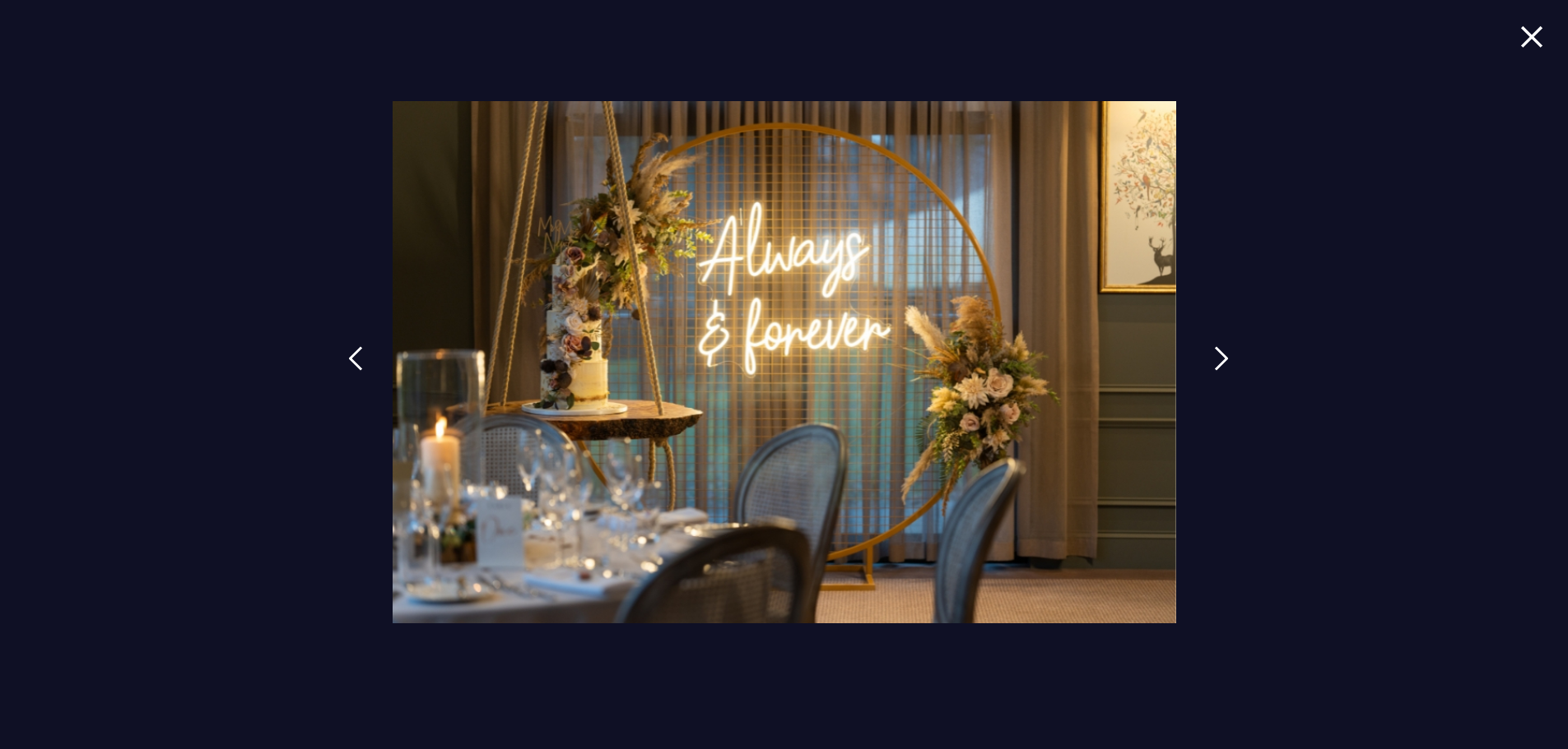
click at [1218, 361] on img at bounding box center [1221, 358] width 15 height 25
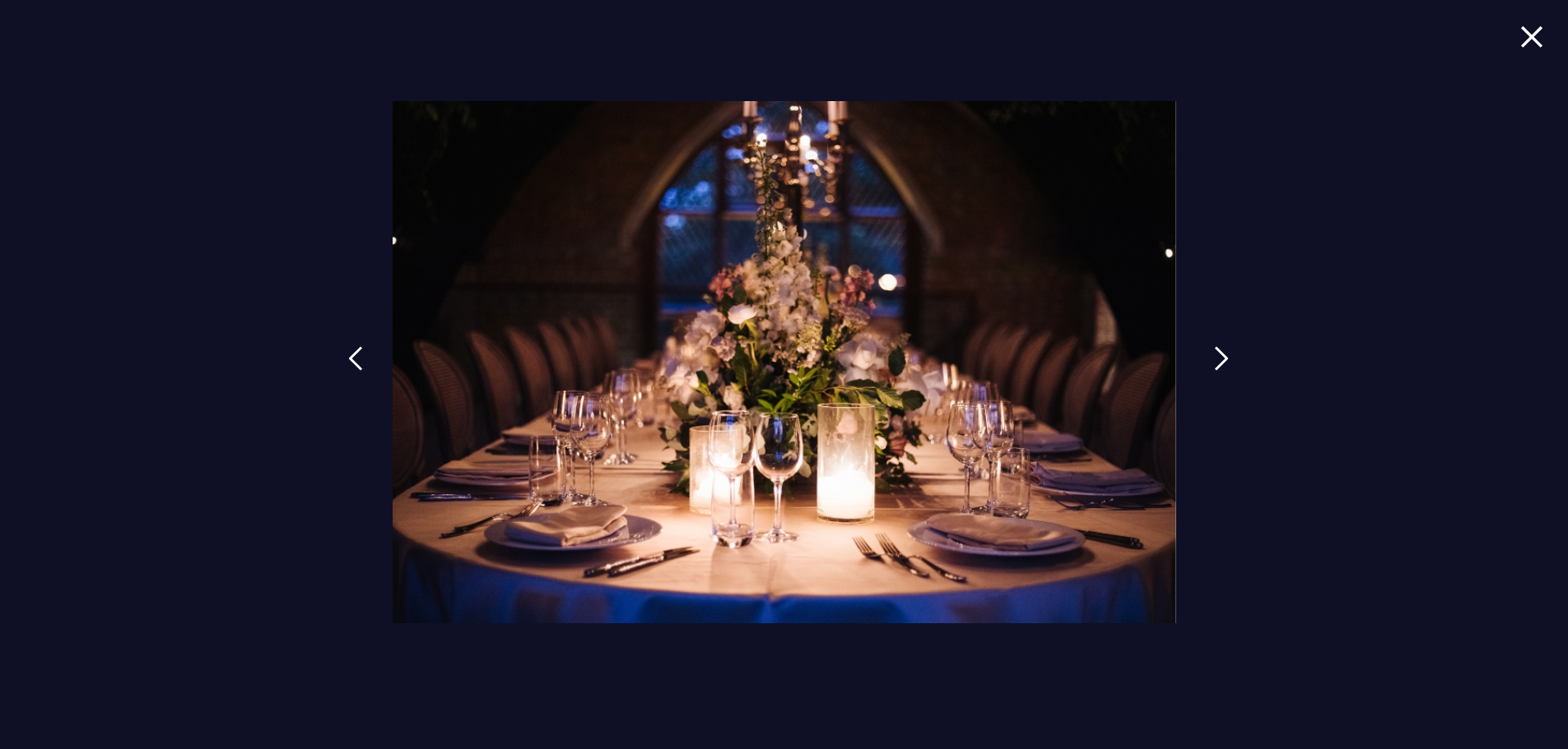
click at [1225, 360] on img at bounding box center [1221, 358] width 15 height 25
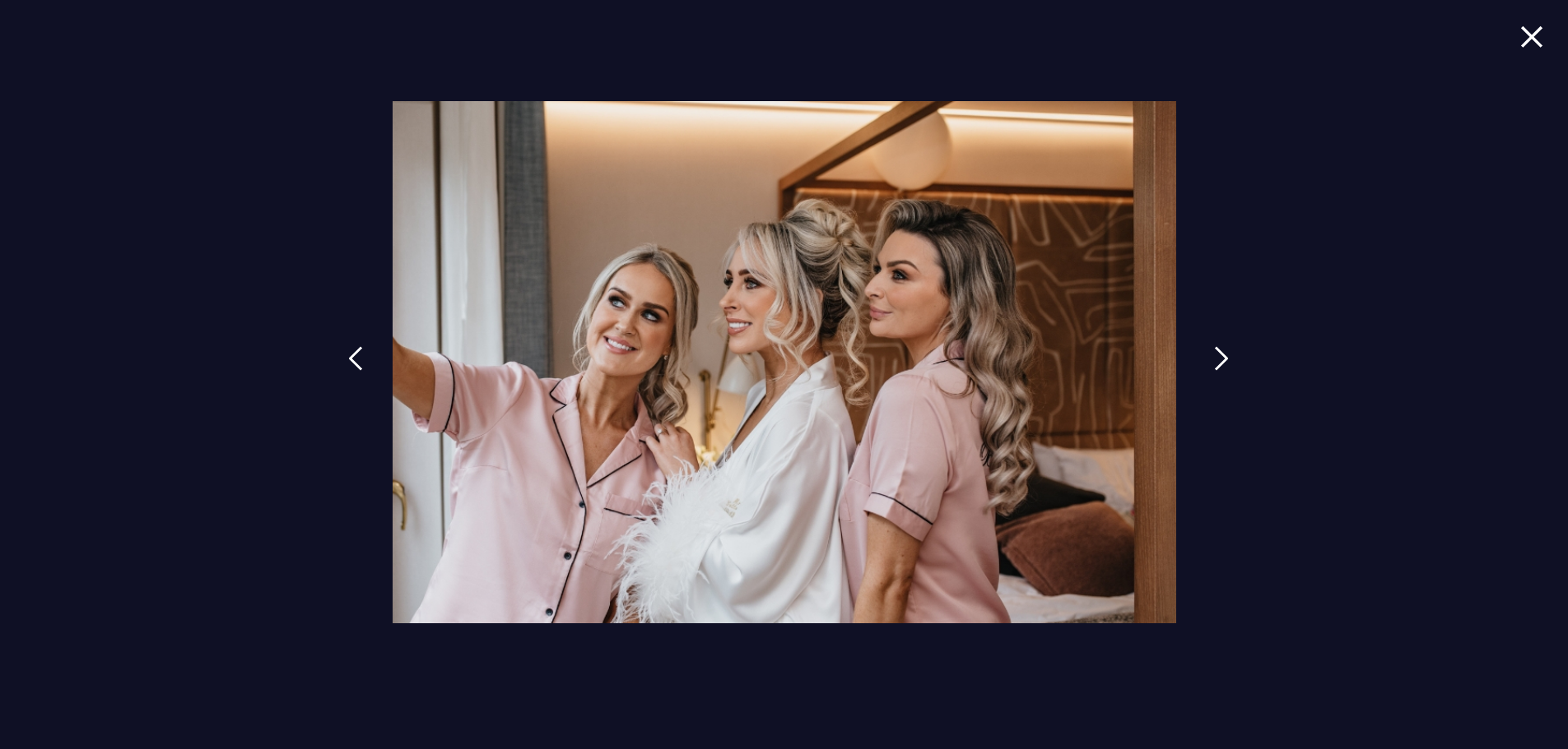
click at [1225, 359] on img at bounding box center [1221, 358] width 15 height 25
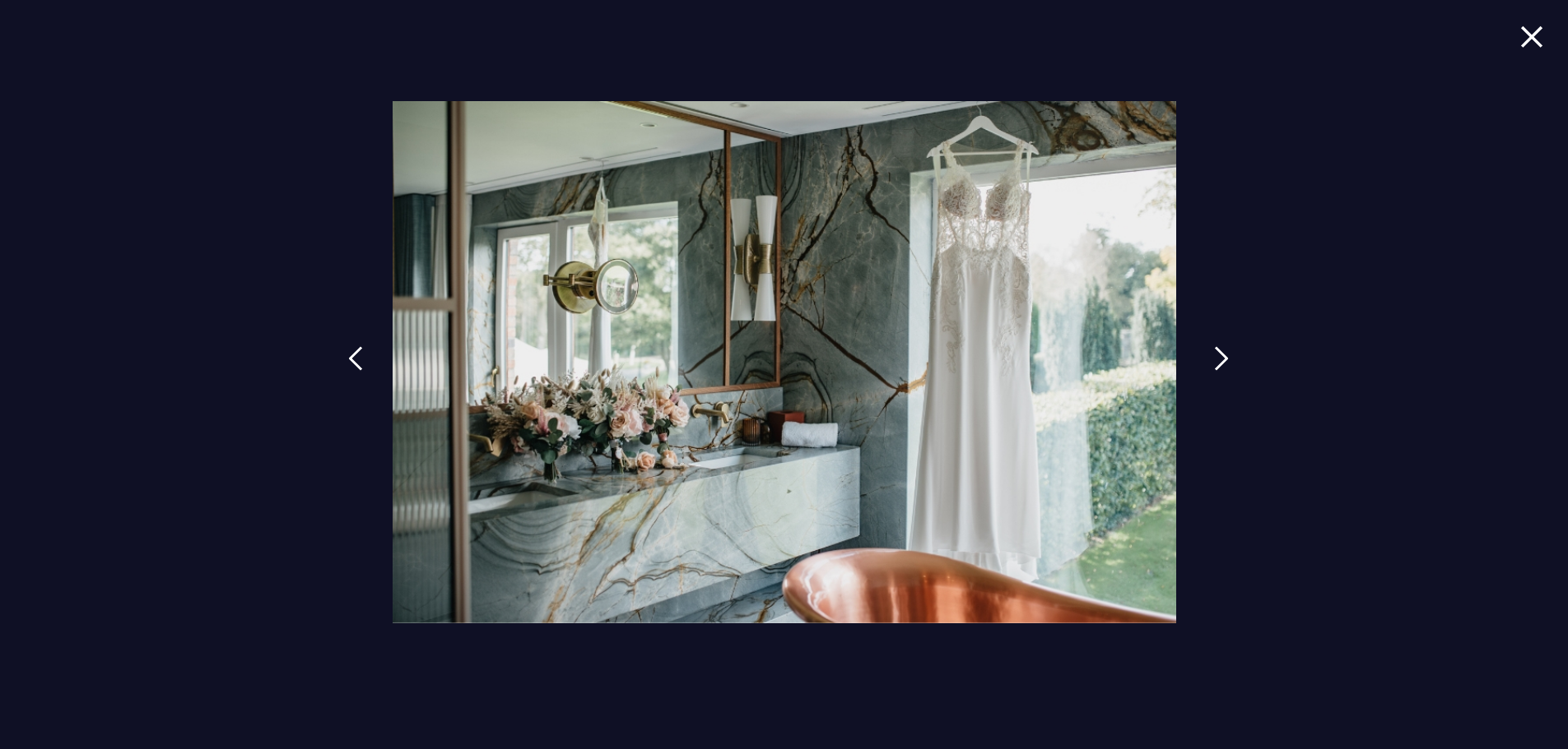
click at [1223, 358] on img at bounding box center [1221, 358] width 15 height 25
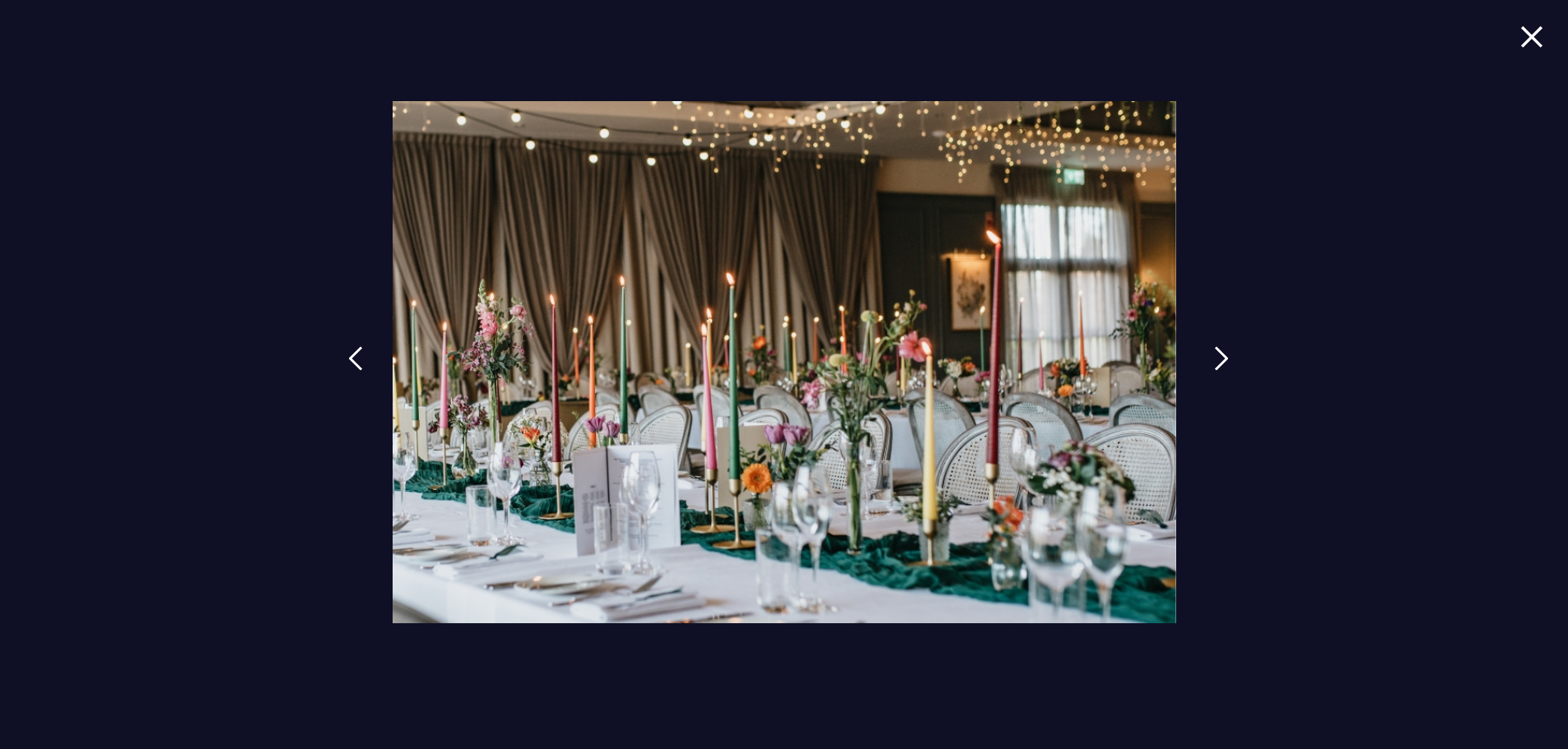
click at [1223, 358] on img at bounding box center [1221, 358] width 15 height 25
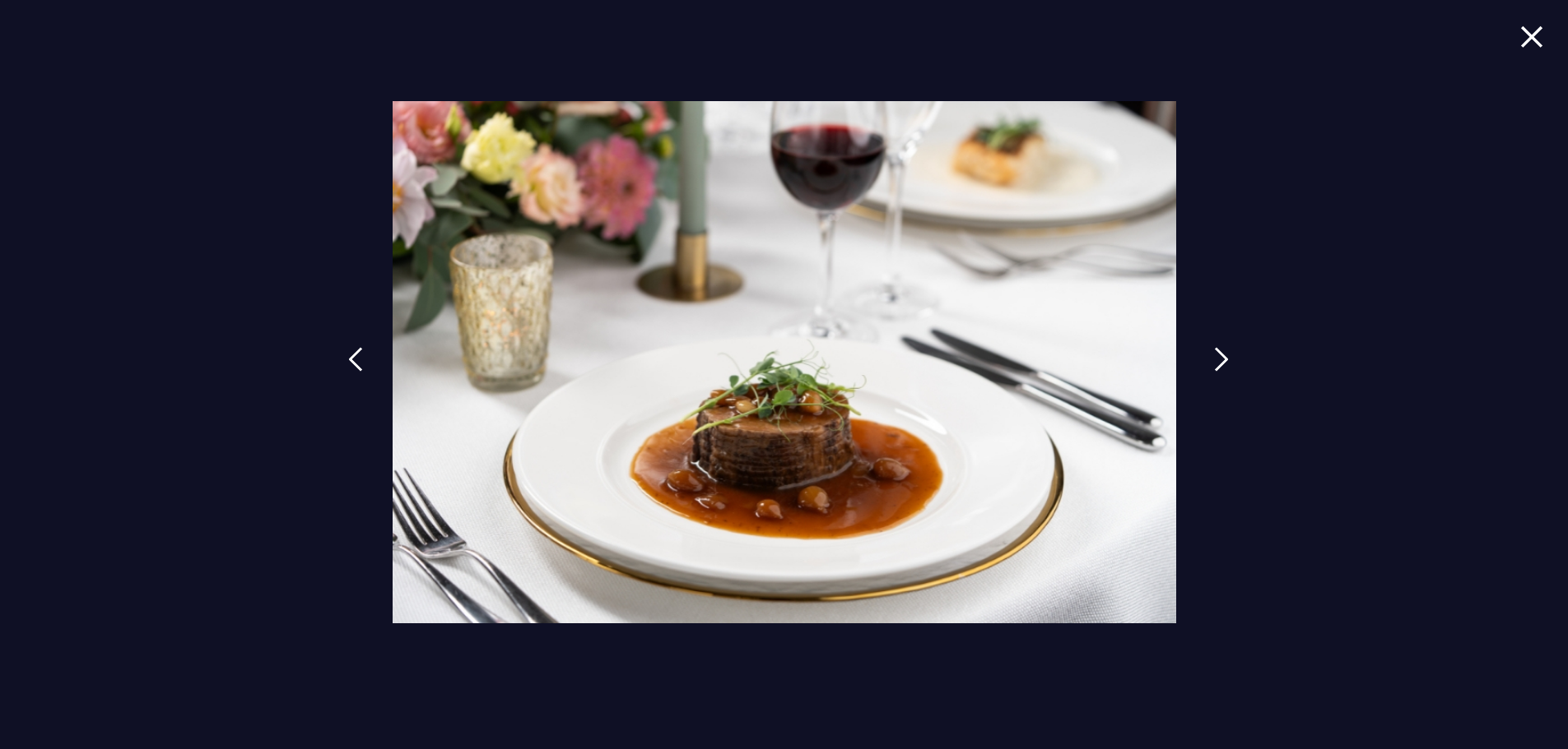
click at [1222, 357] on img at bounding box center [1221, 359] width 15 height 25
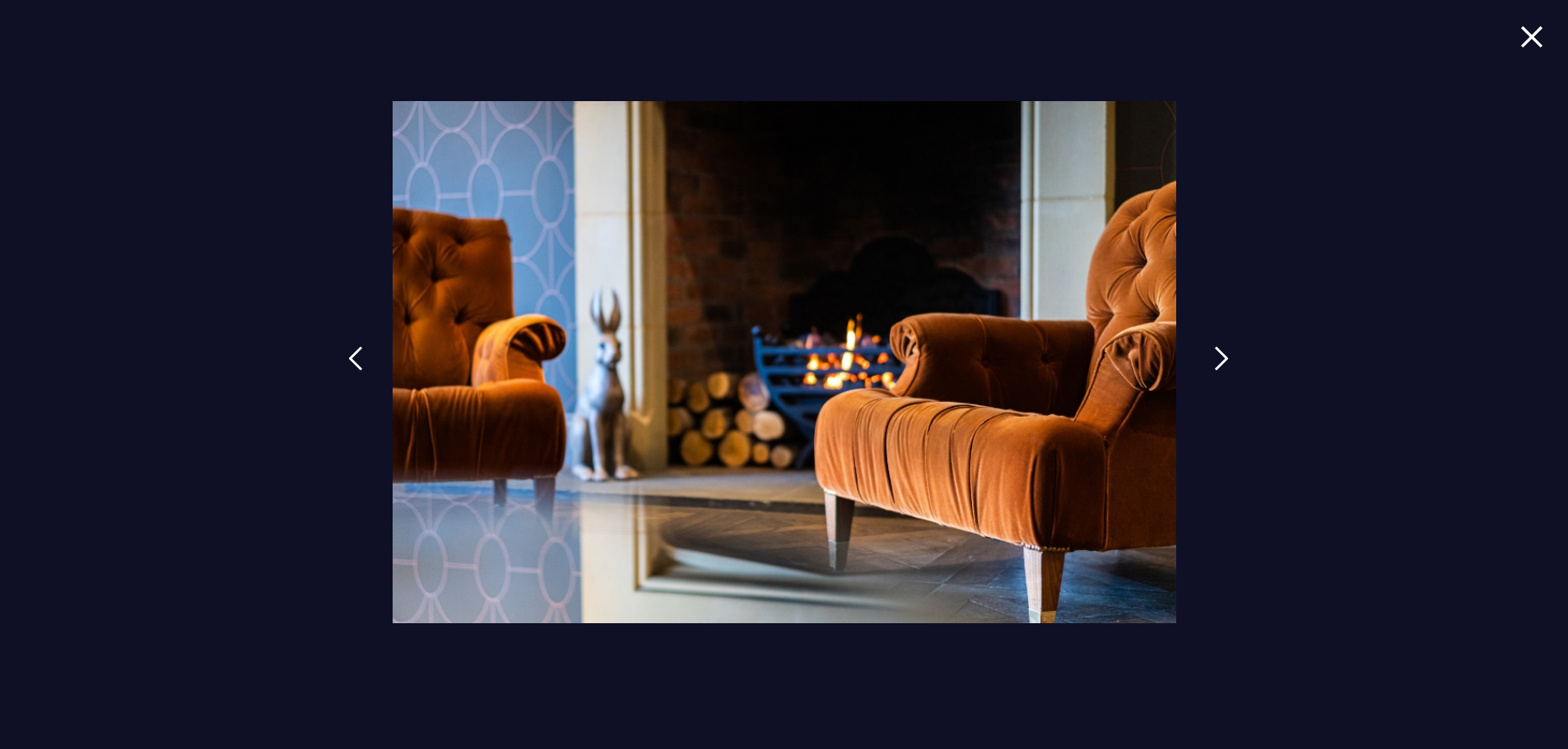
click at [1221, 357] on img at bounding box center [1221, 358] width 15 height 25
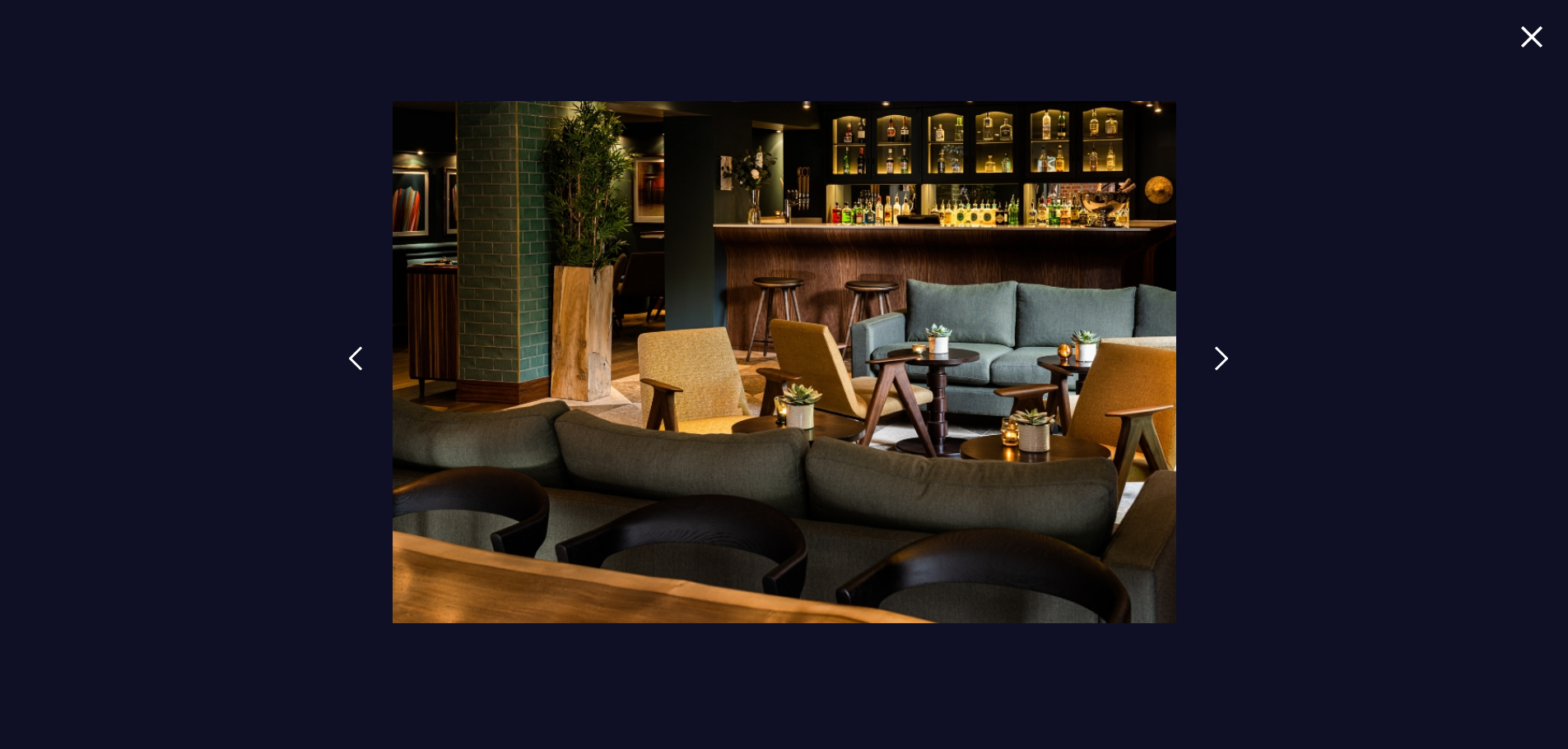
click at [1220, 356] on img at bounding box center [1221, 358] width 15 height 25
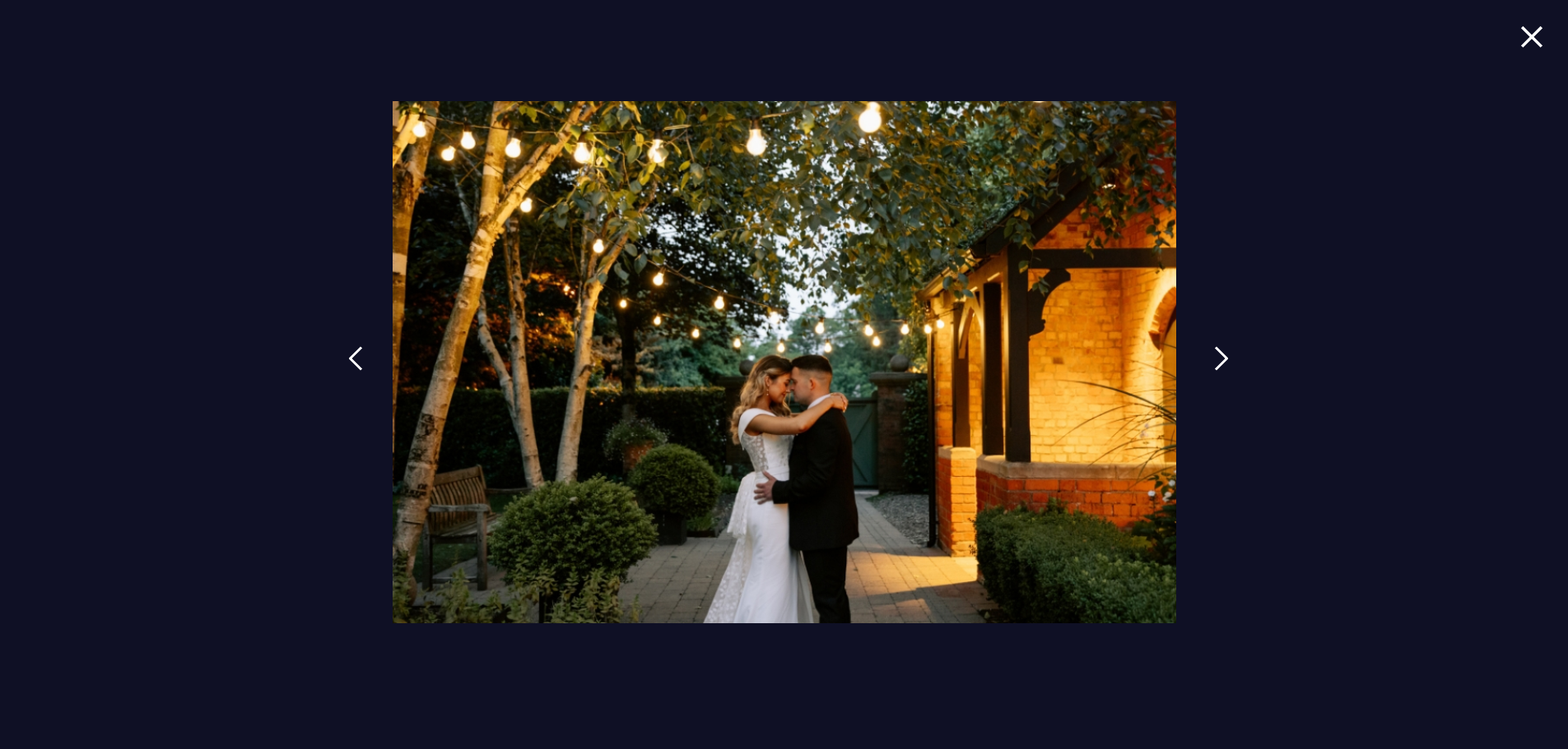
click at [1219, 356] on img at bounding box center [1221, 358] width 15 height 25
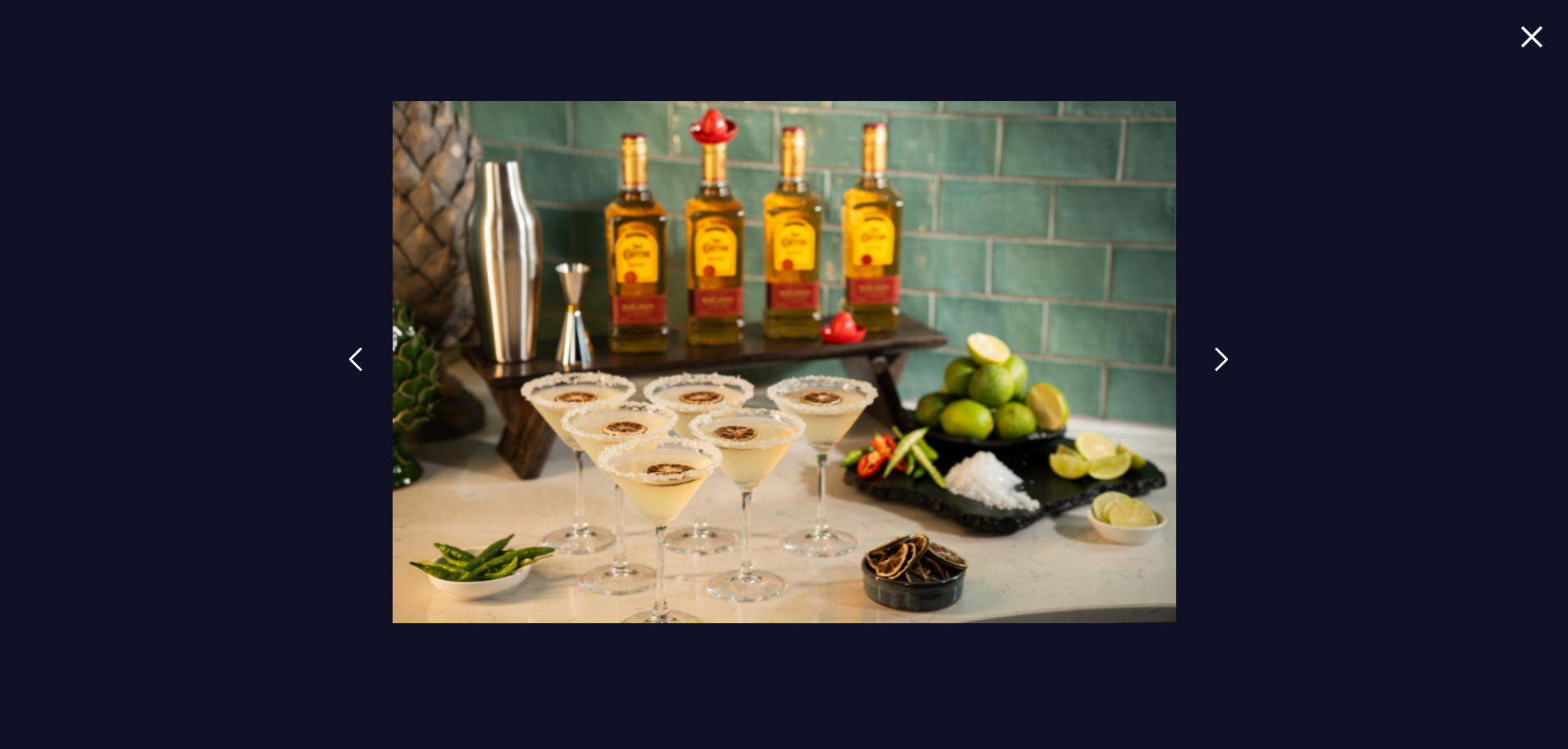
click at [1218, 354] on img at bounding box center [1221, 359] width 15 height 25
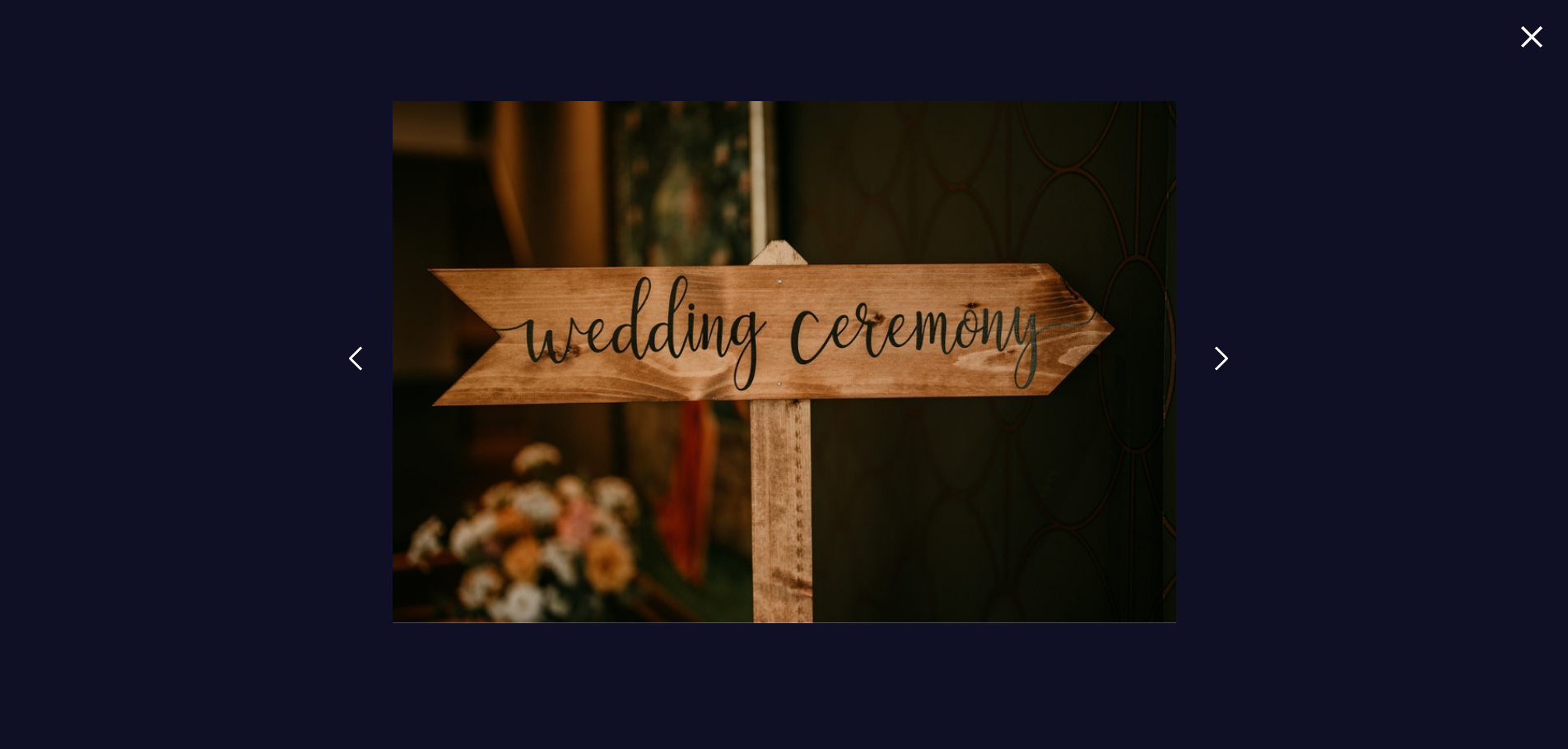
click at [1215, 353] on img at bounding box center [1221, 358] width 15 height 25
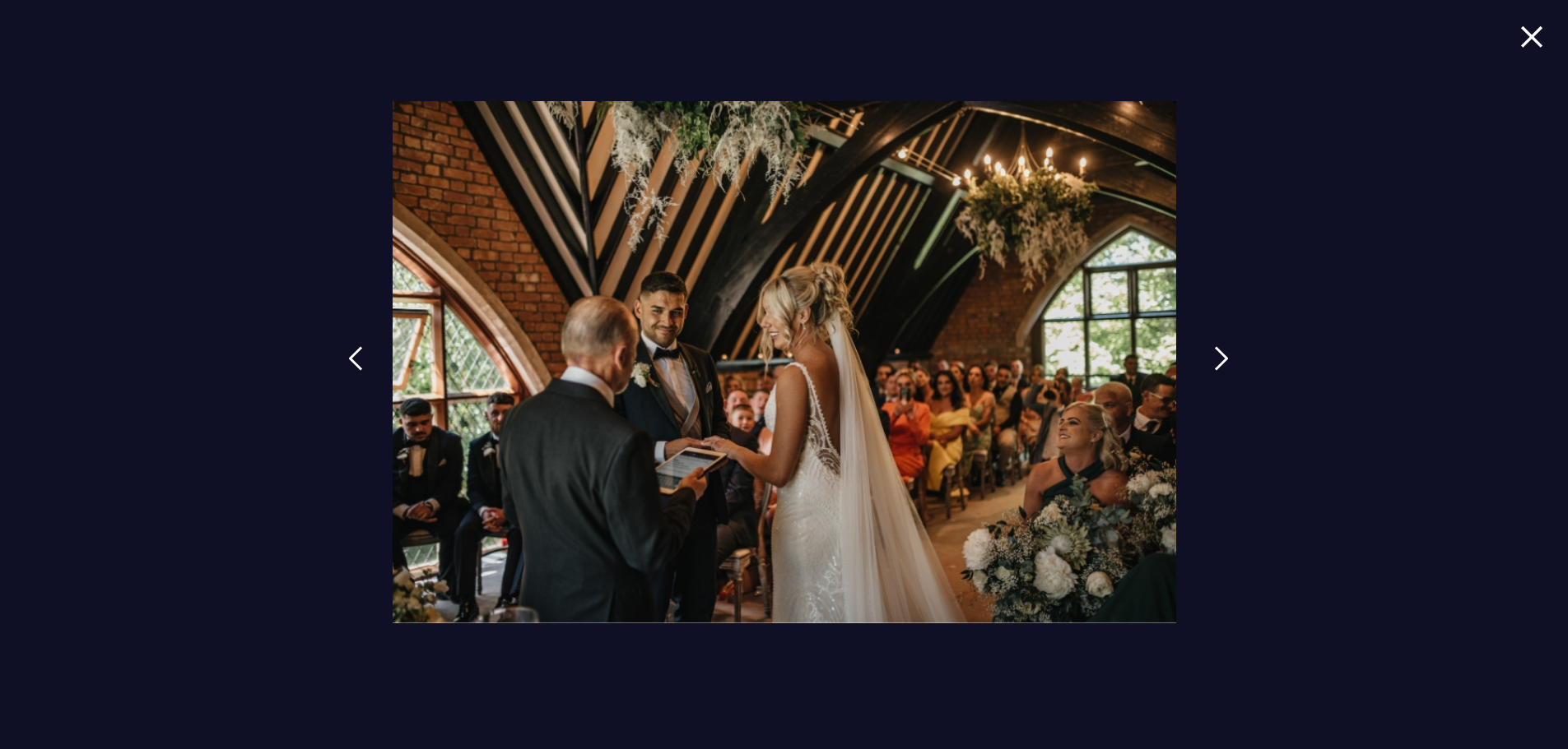
click at [1215, 348] on img at bounding box center [1221, 358] width 15 height 25
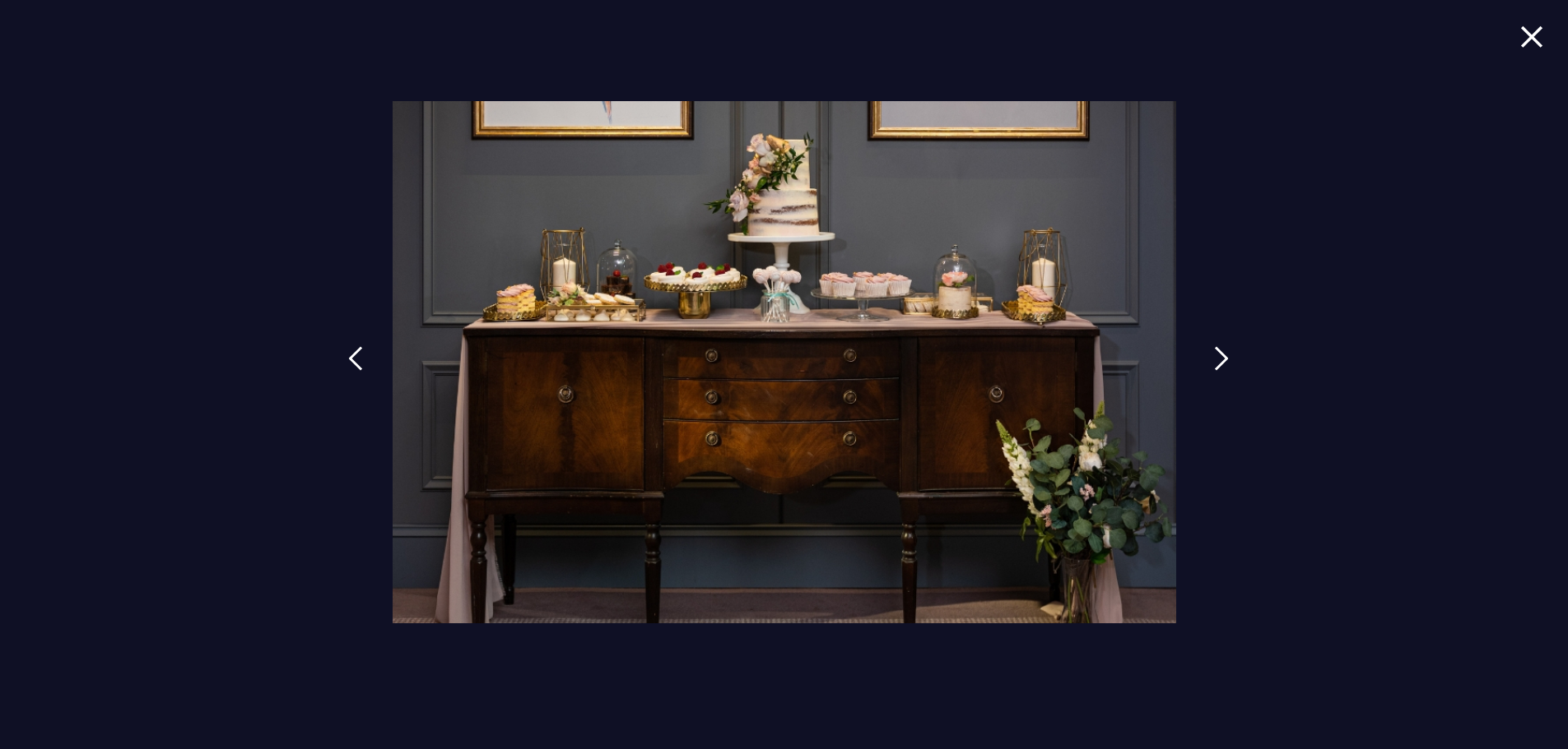
click at [1214, 349] on img at bounding box center [1221, 358] width 15 height 25
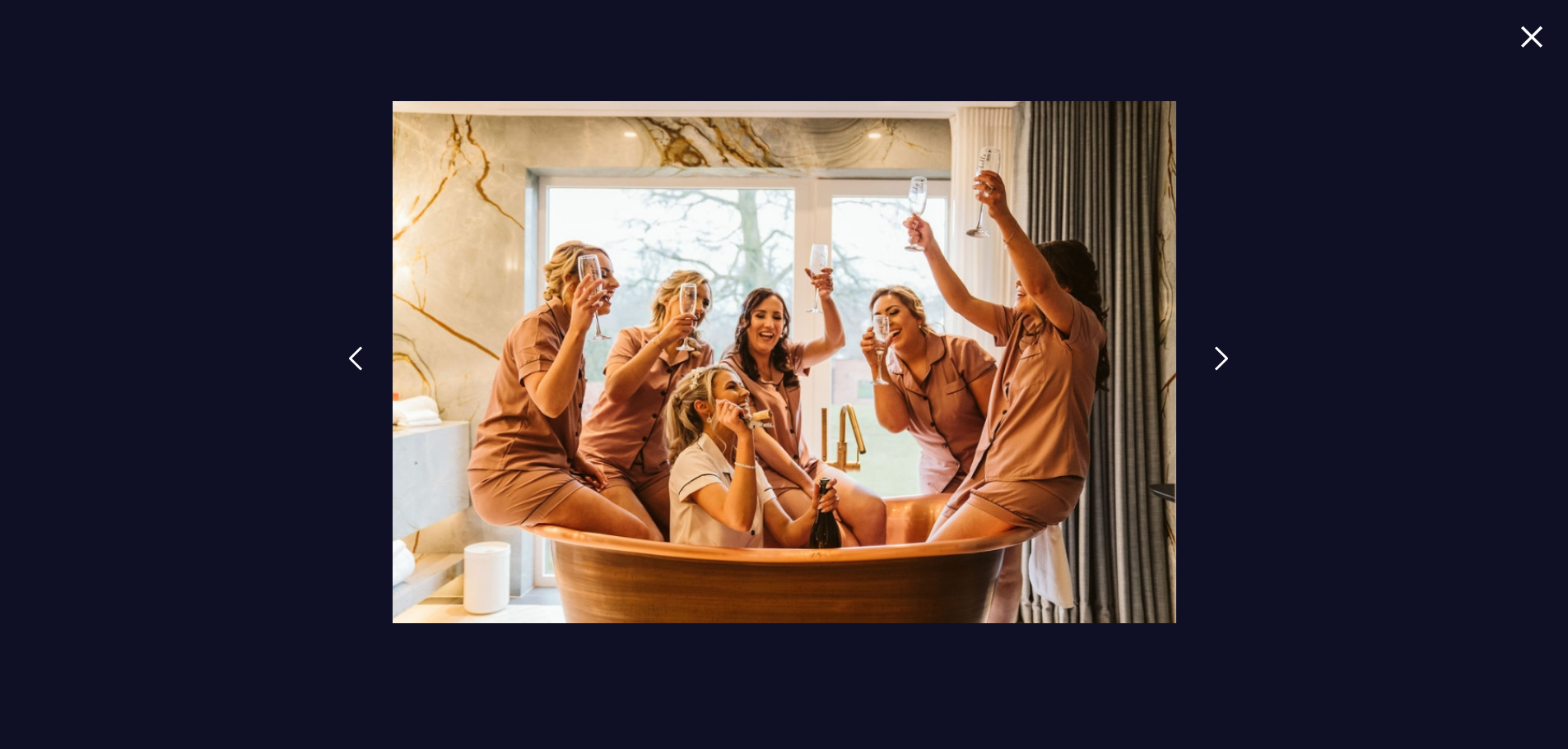
click at [1214, 349] on img at bounding box center [1221, 358] width 15 height 25
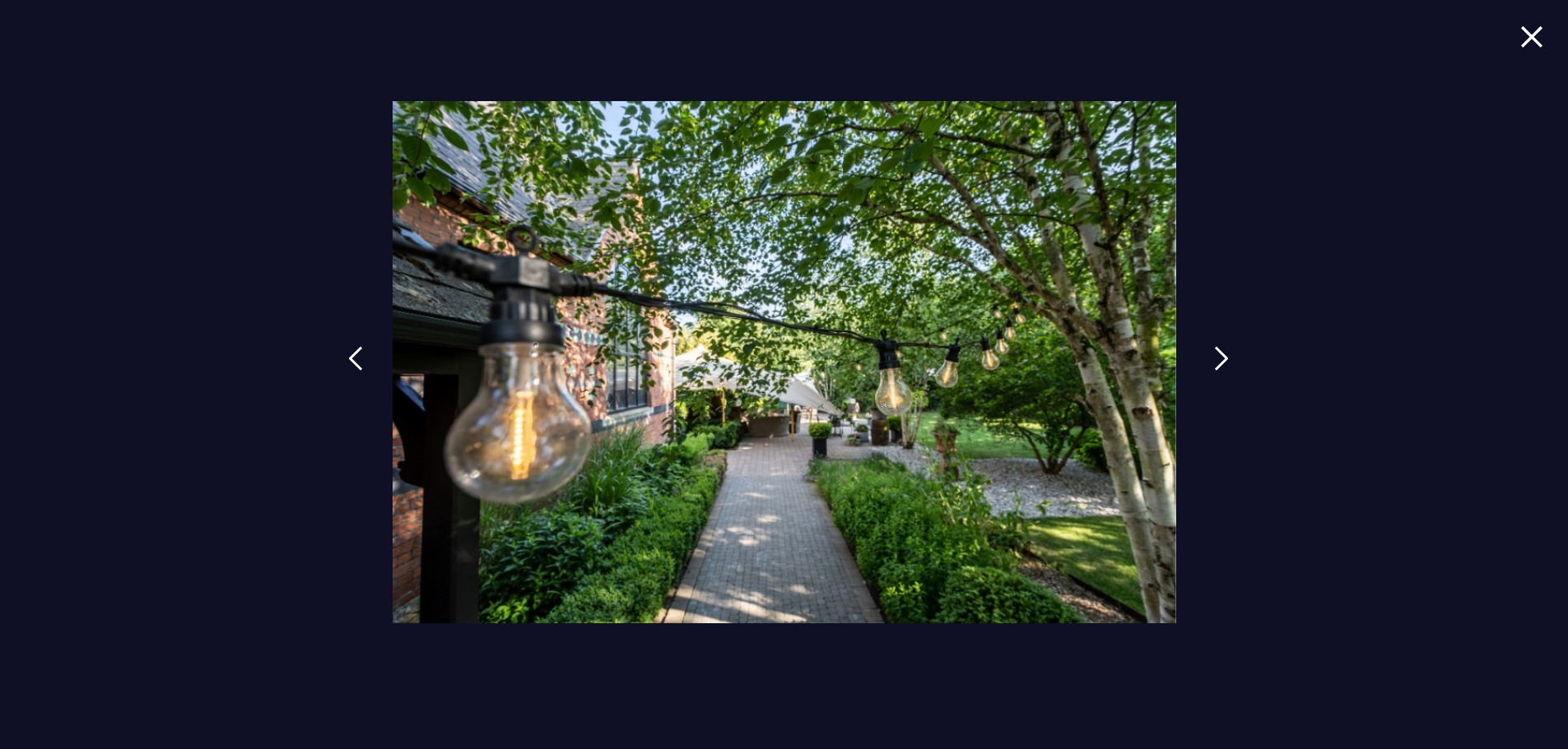
click at [1215, 355] on img at bounding box center [1221, 358] width 15 height 25
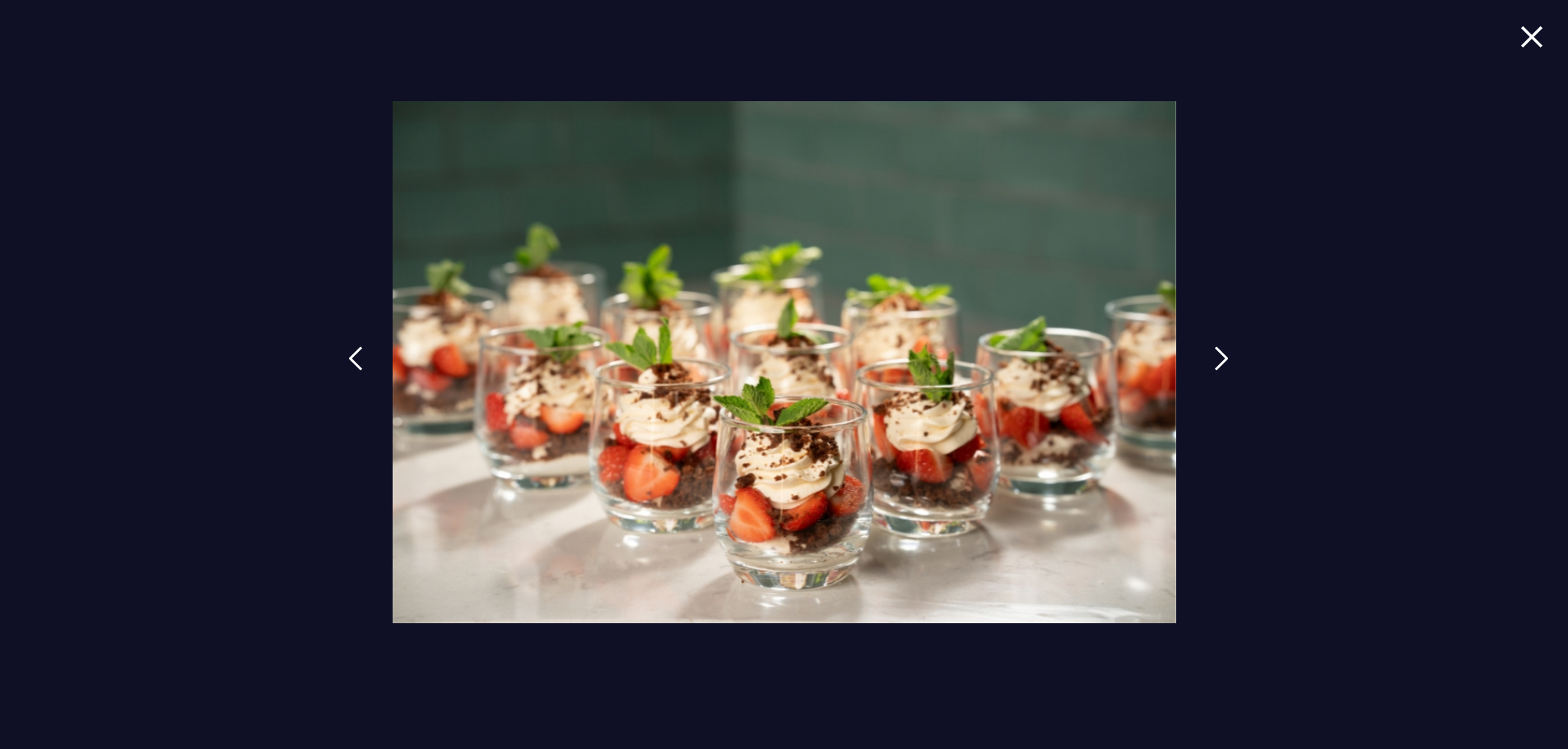
click at [1216, 355] on img at bounding box center [1221, 358] width 15 height 25
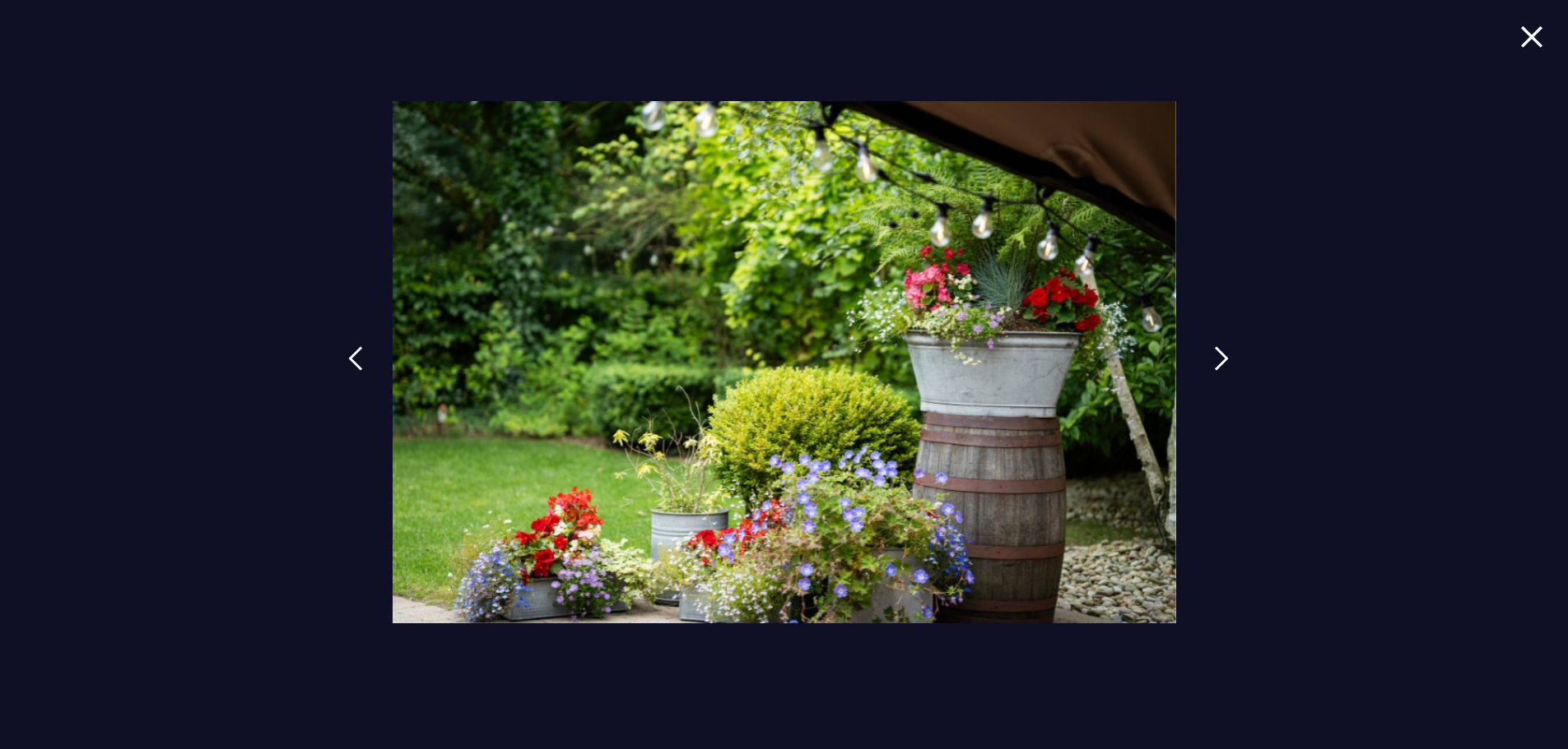
click at [1218, 354] on img at bounding box center [1221, 358] width 15 height 25
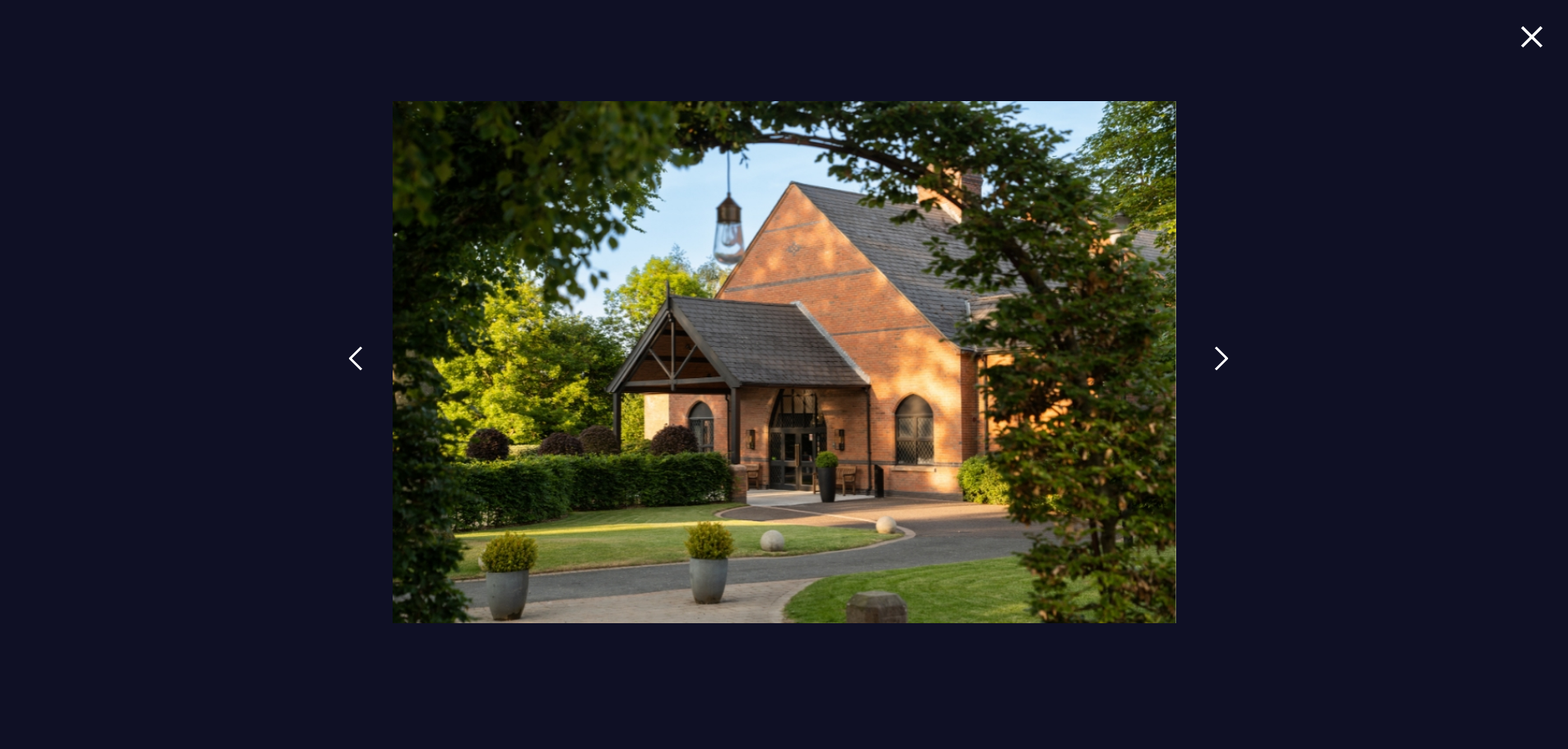
click at [1215, 364] on img at bounding box center [1221, 358] width 15 height 25
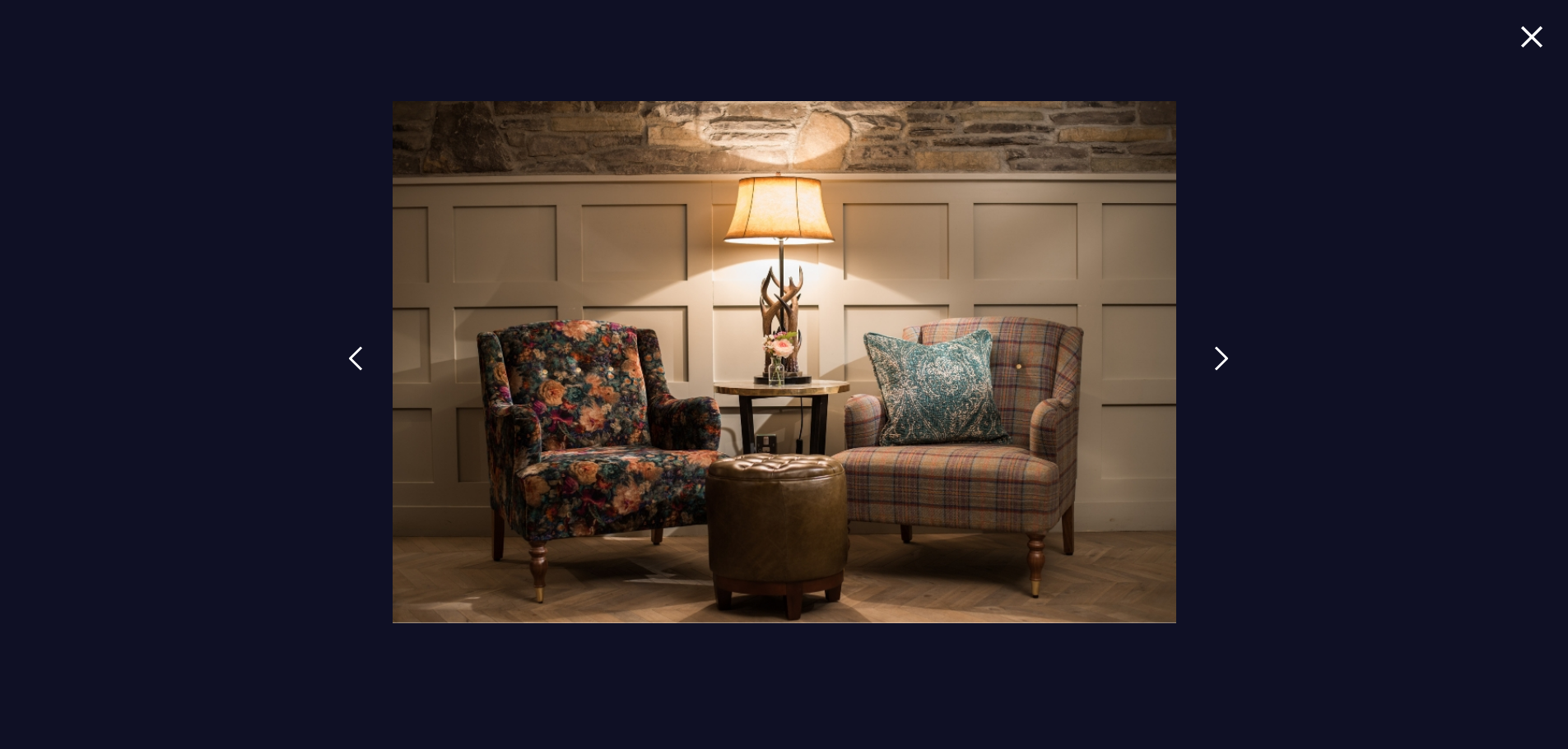
click at [1218, 364] on img at bounding box center [1221, 358] width 15 height 25
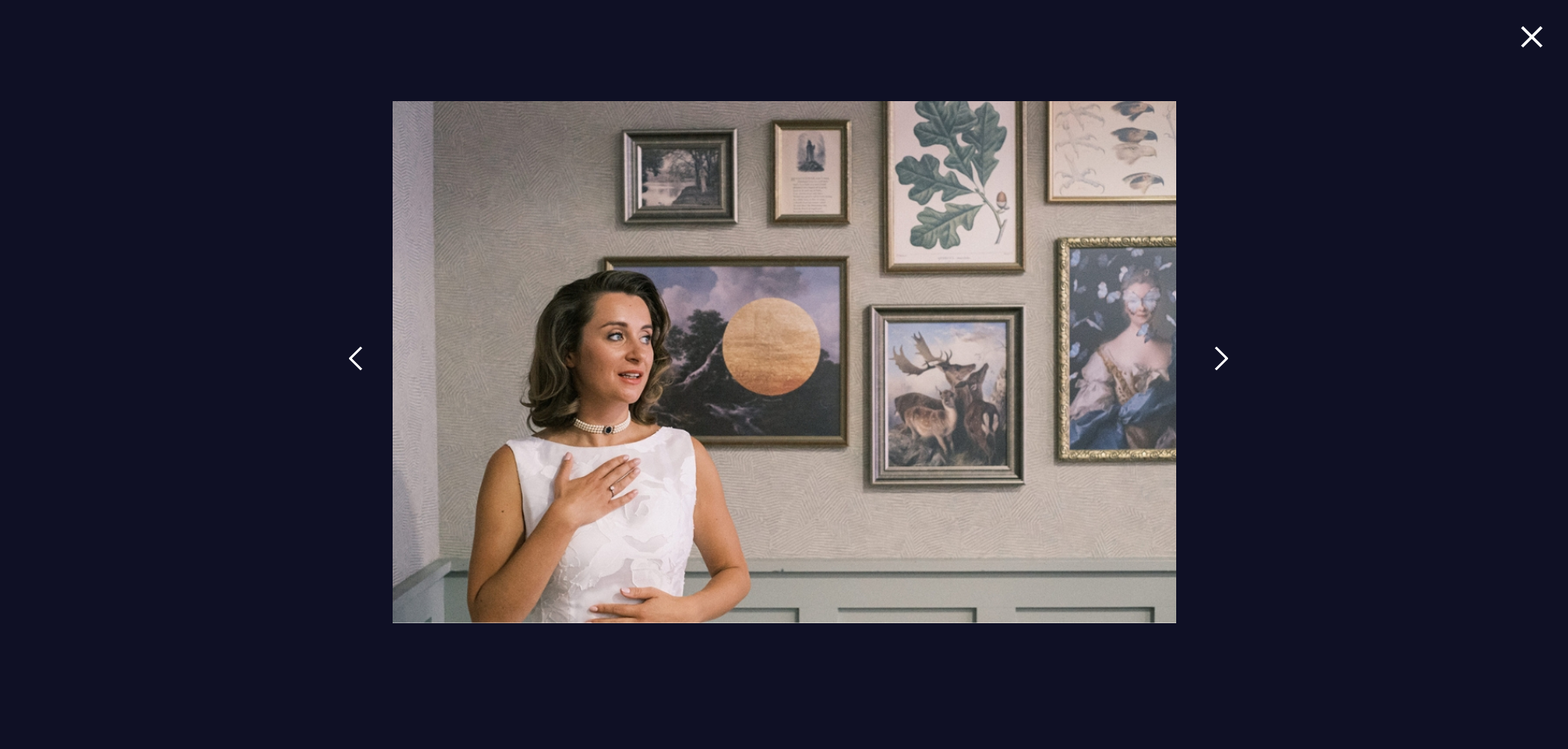
click at [1218, 364] on img at bounding box center [1221, 358] width 15 height 25
click at [1219, 363] on img at bounding box center [1221, 358] width 15 height 25
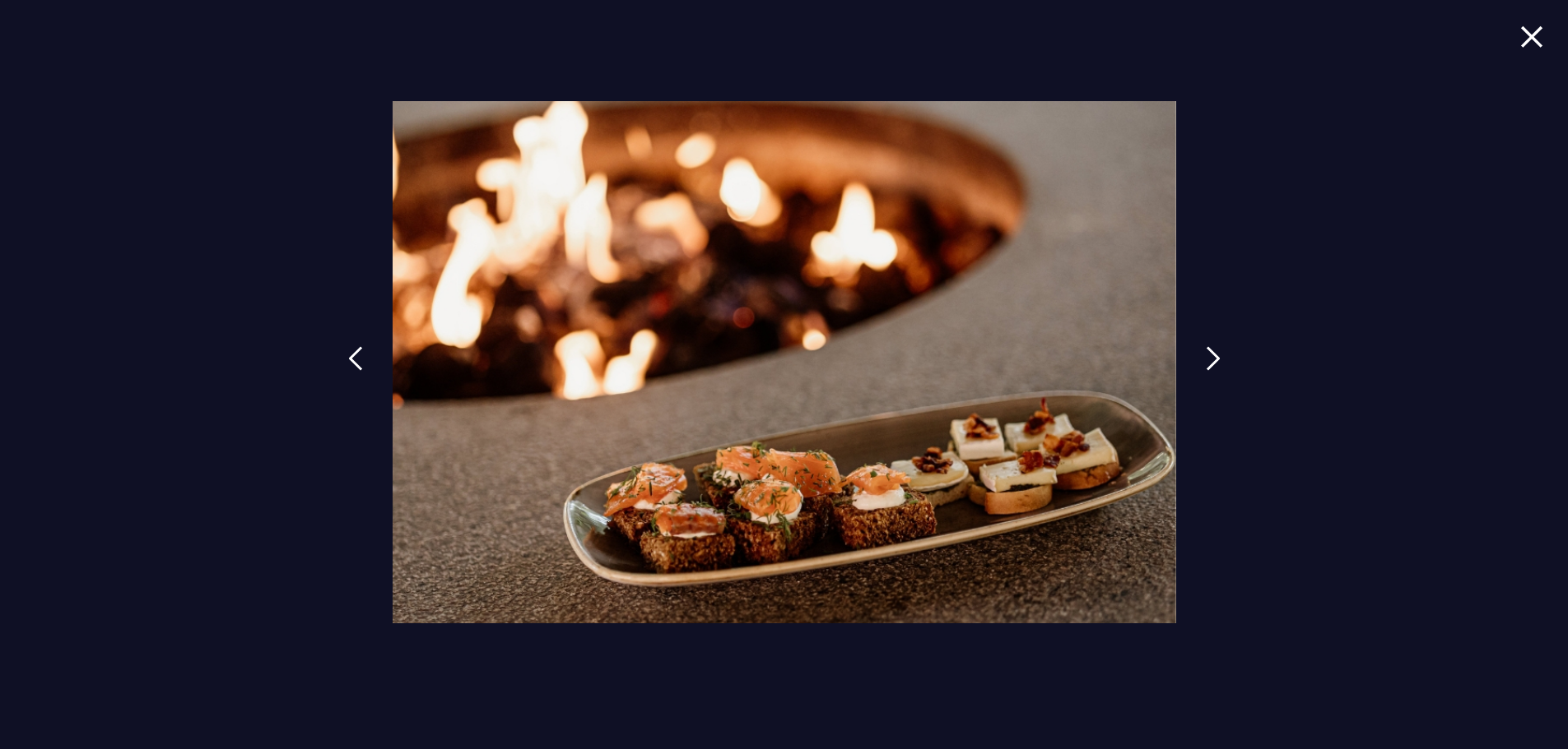
click at [1525, 46] on img at bounding box center [1531, 37] width 23 height 22
